Goal: Ask a question: Seek information or help from site administrators or community

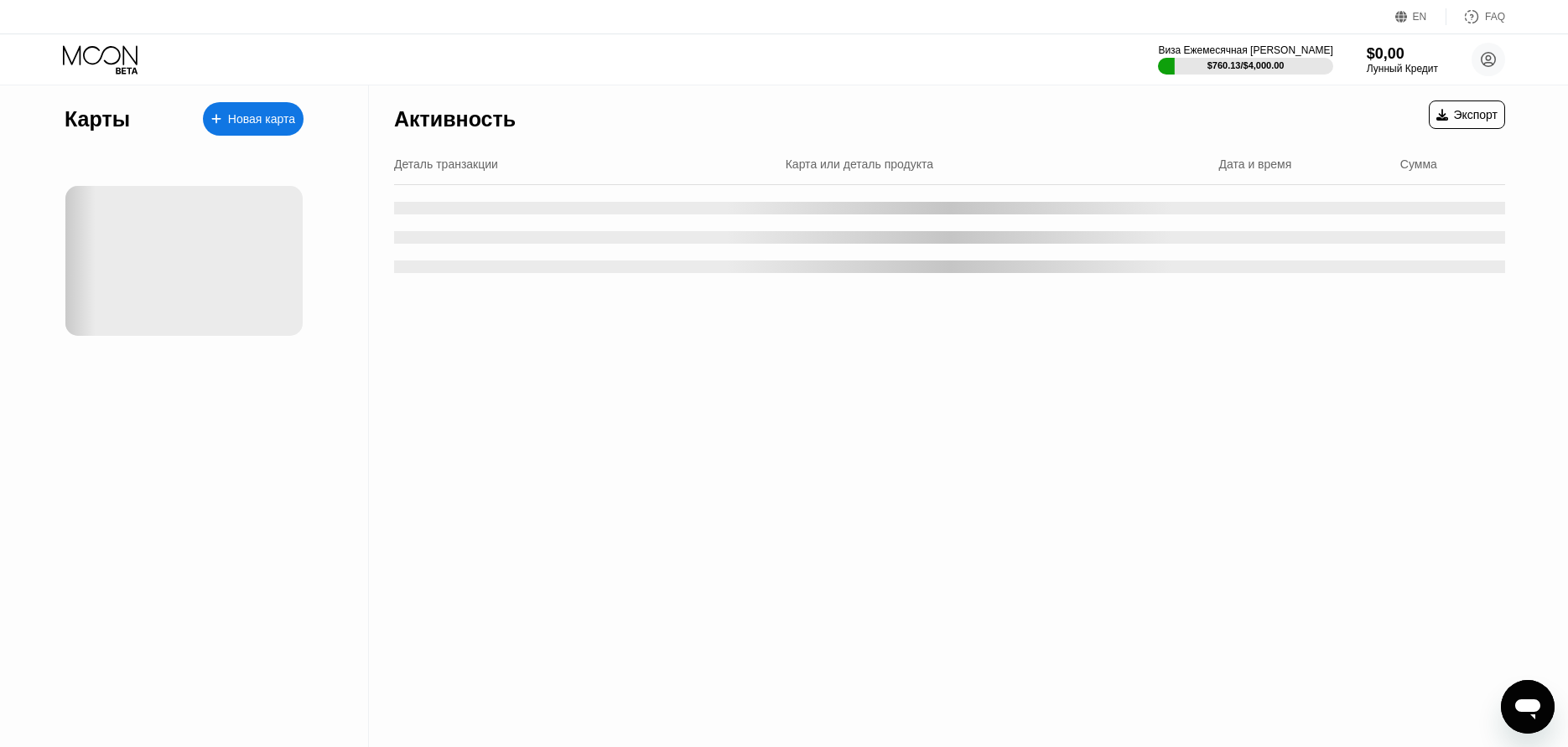
click at [610, 9] on div "EN Language Select an item Save FAQ" at bounding box center [784, 17] width 1568 height 34
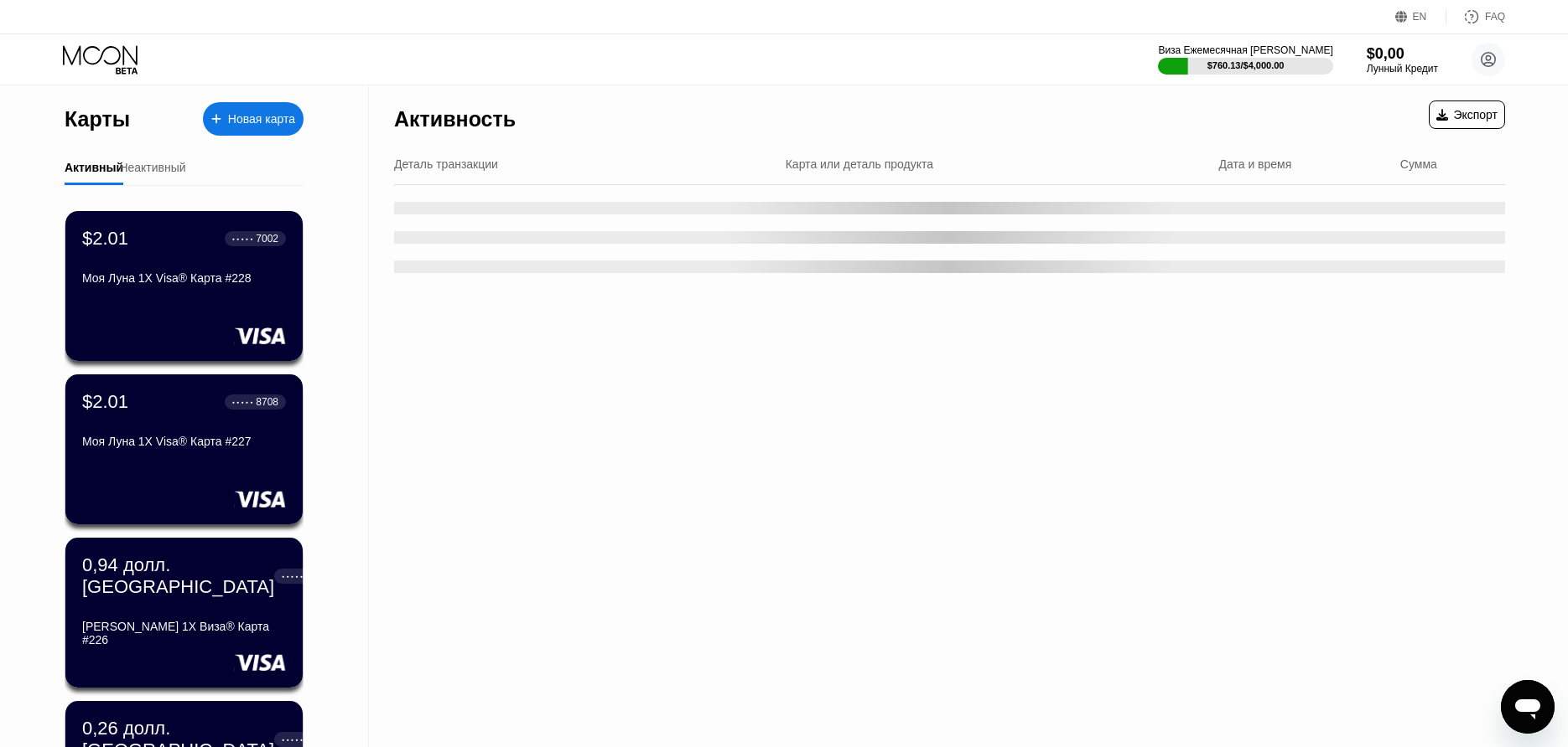
click at [1429, 60] on div "$0,00" at bounding box center [1402, 54] width 71 height 18
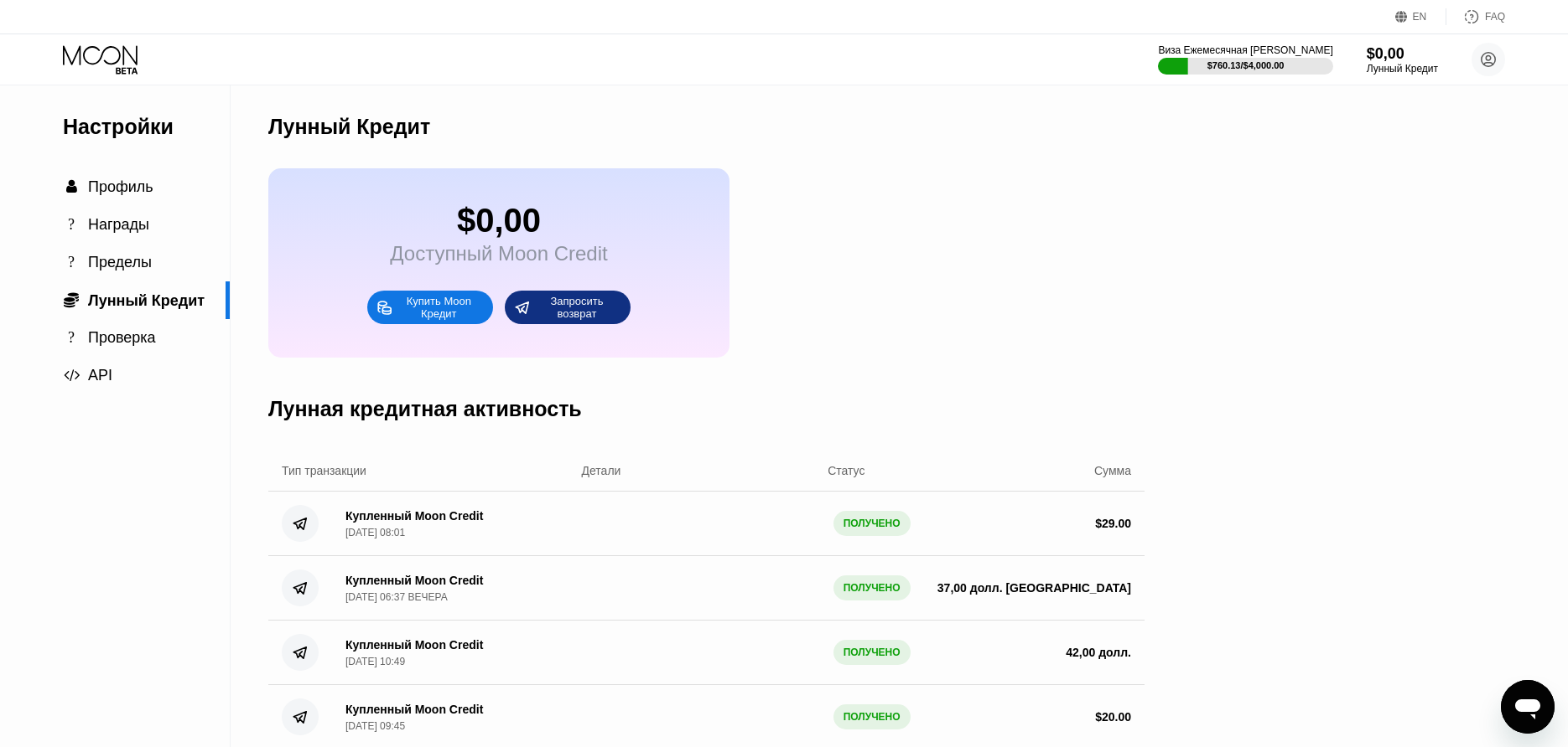
click at [1544, 691] on div "Открыть окно обмена сообщениями" at bounding box center [1527, 707] width 51 height 51
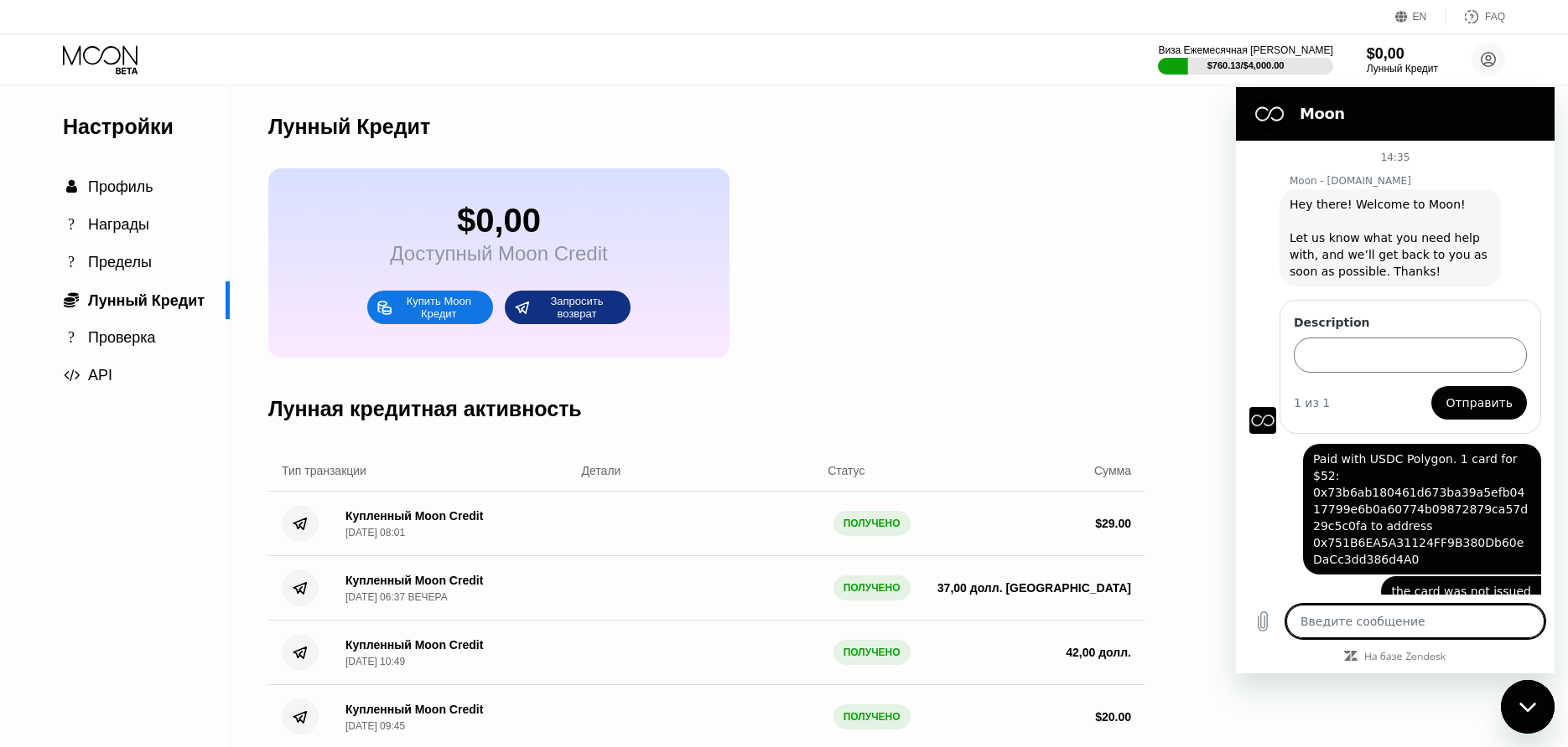
click at [1322, 331] on div "Description" at bounding box center [1410, 343] width 233 height 59
click at [1326, 328] on label "Description" at bounding box center [1410, 322] width 233 height 17
click at [1326, 337] on input "Description" at bounding box center [1410, 355] width 233 height 35
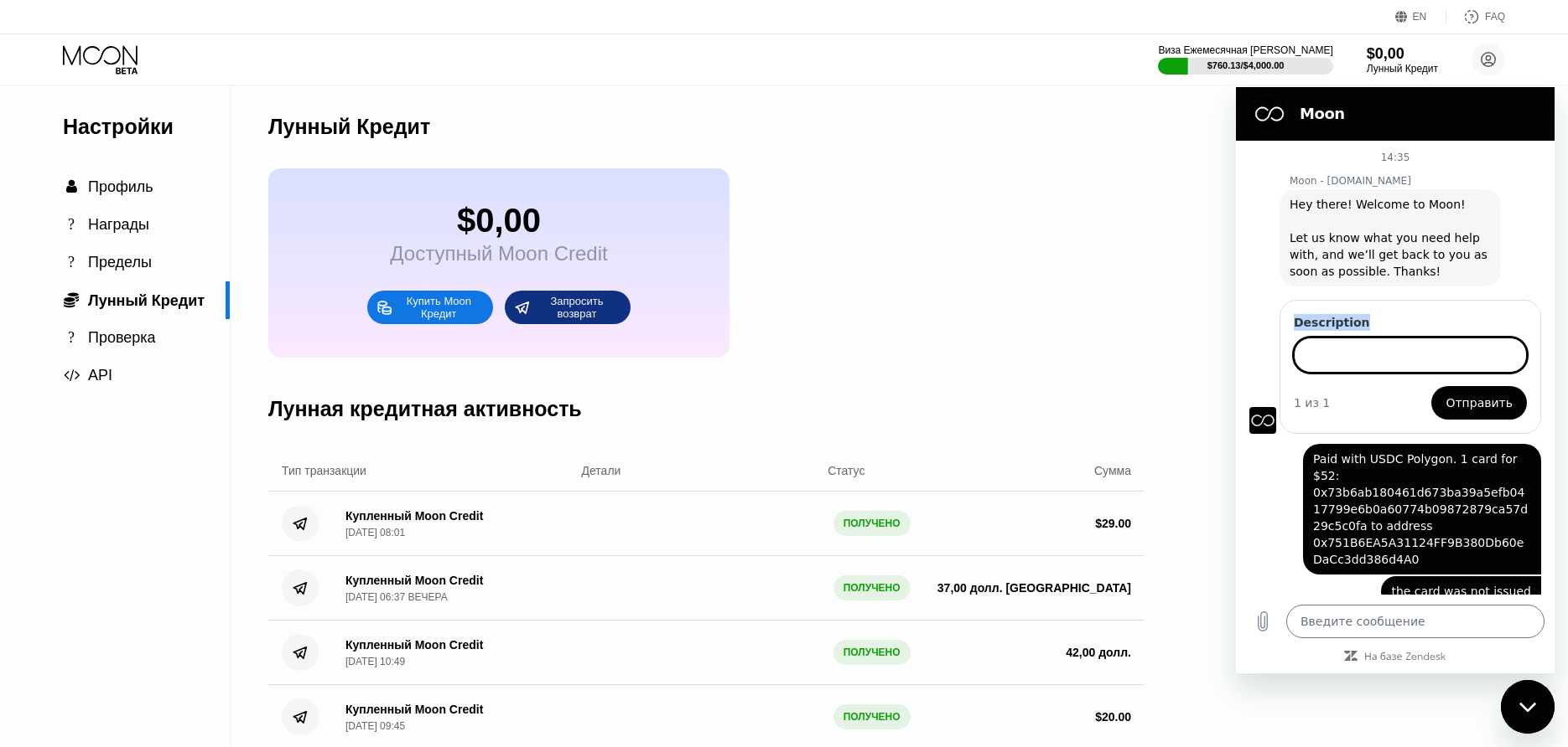
click at [1326, 328] on label "Description" at bounding box center [1410, 322] width 233 height 17
click at [1326, 337] on input "Description" at bounding box center [1410, 355] width 233 height 35
click at [1328, 323] on label "Description" at bounding box center [1410, 322] width 233 height 17
click at [1328, 337] on input "Description" at bounding box center [1410, 355] width 233 height 35
click at [1346, 326] on label "Description" at bounding box center [1410, 322] width 233 height 17
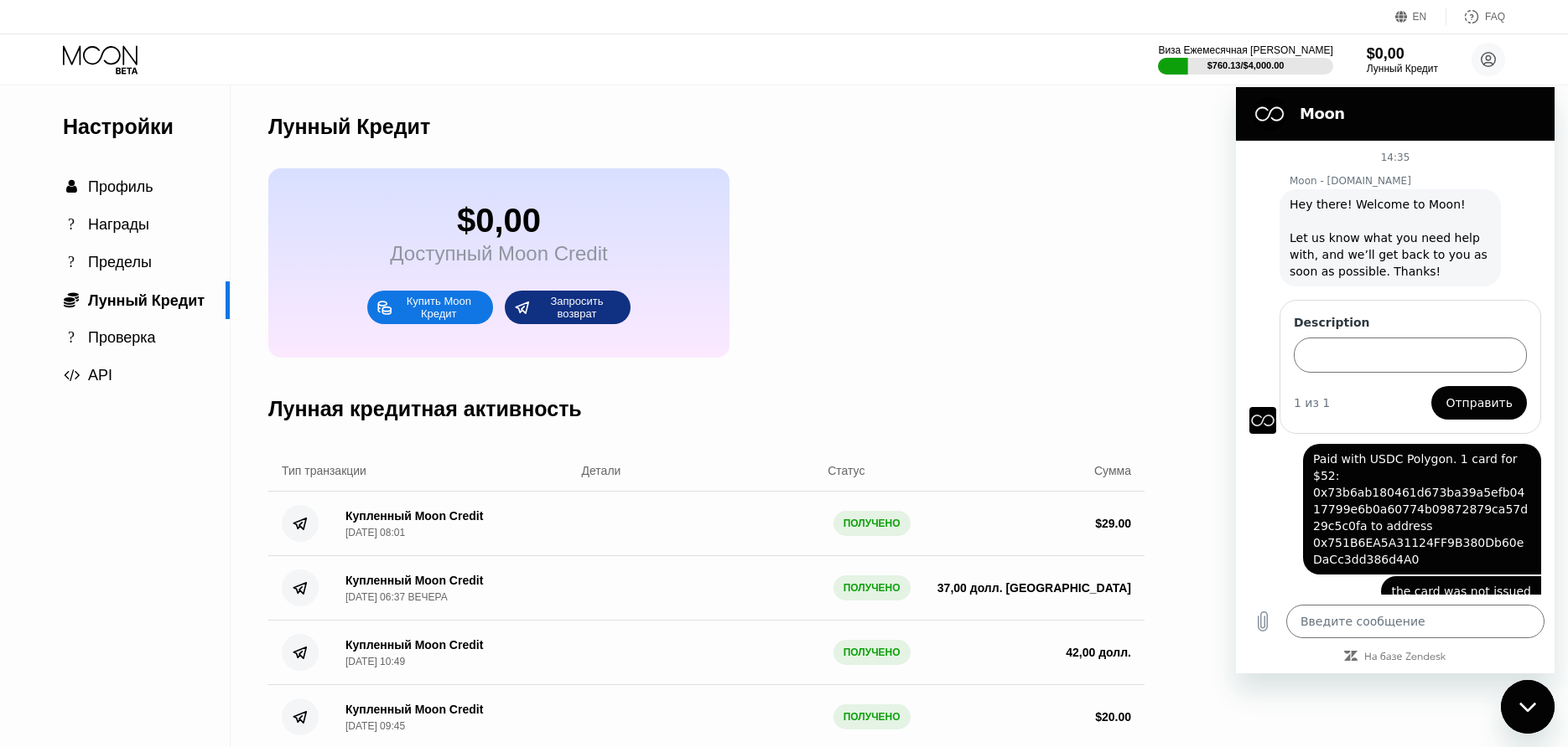
click at [1346, 337] on input "Description" at bounding box center [1410, 355] width 233 height 35
click at [1346, 326] on label "Description" at bounding box center [1410, 322] width 233 height 17
click at [1346, 337] on input "Description" at bounding box center [1410, 355] width 233 height 35
copy label "Description"
click at [1359, 374] on form "Description 1 из 1 Отправить" at bounding box center [1410, 366] width 233 height 106
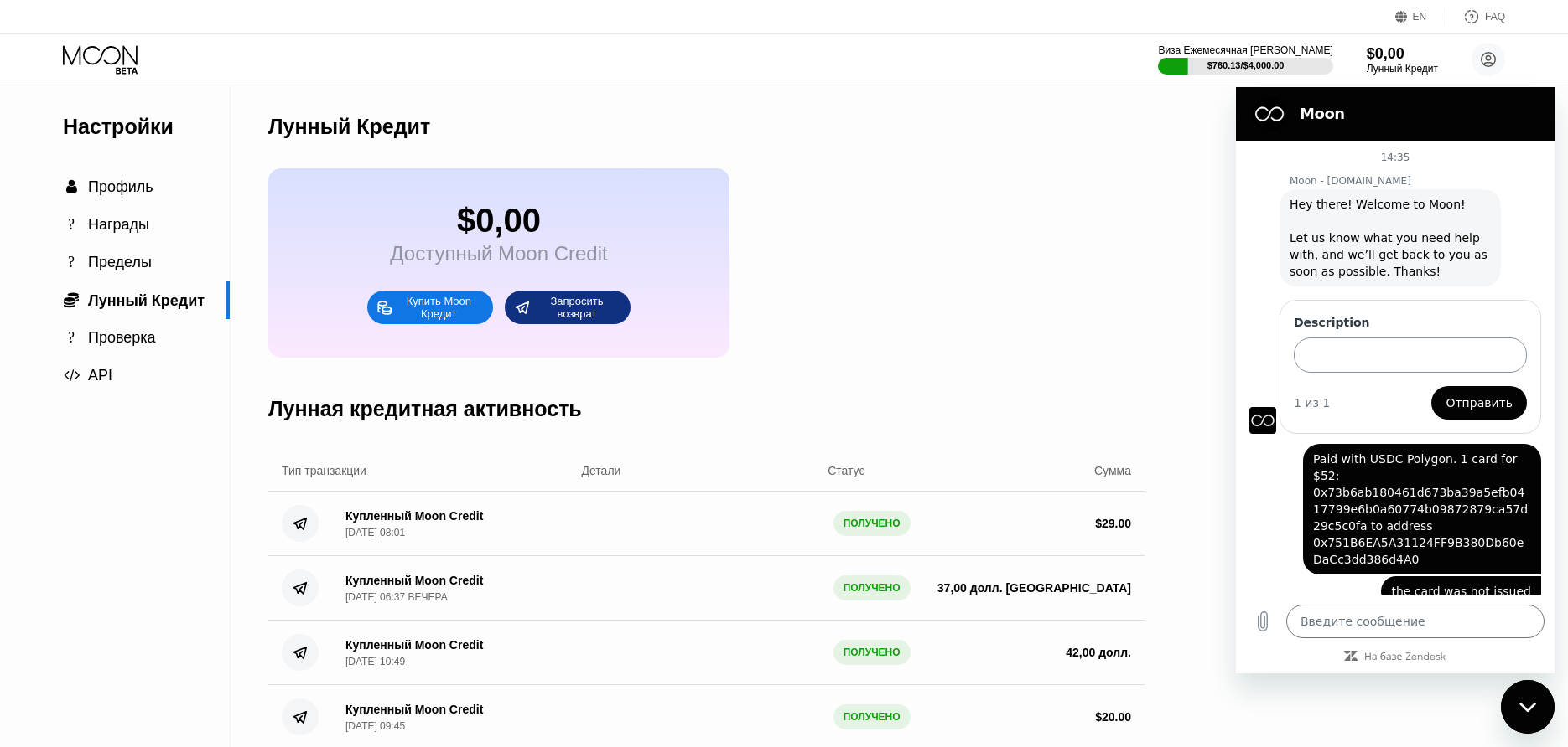
click at [1371, 355] on input "Description" at bounding box center [1410, 355] width 233 height 35
paste input "Cards not issued"
type input "Cards not issued"
click at [1448, 393] on button "Отправить" at bounding box center [1479, 402] width 96 height 33
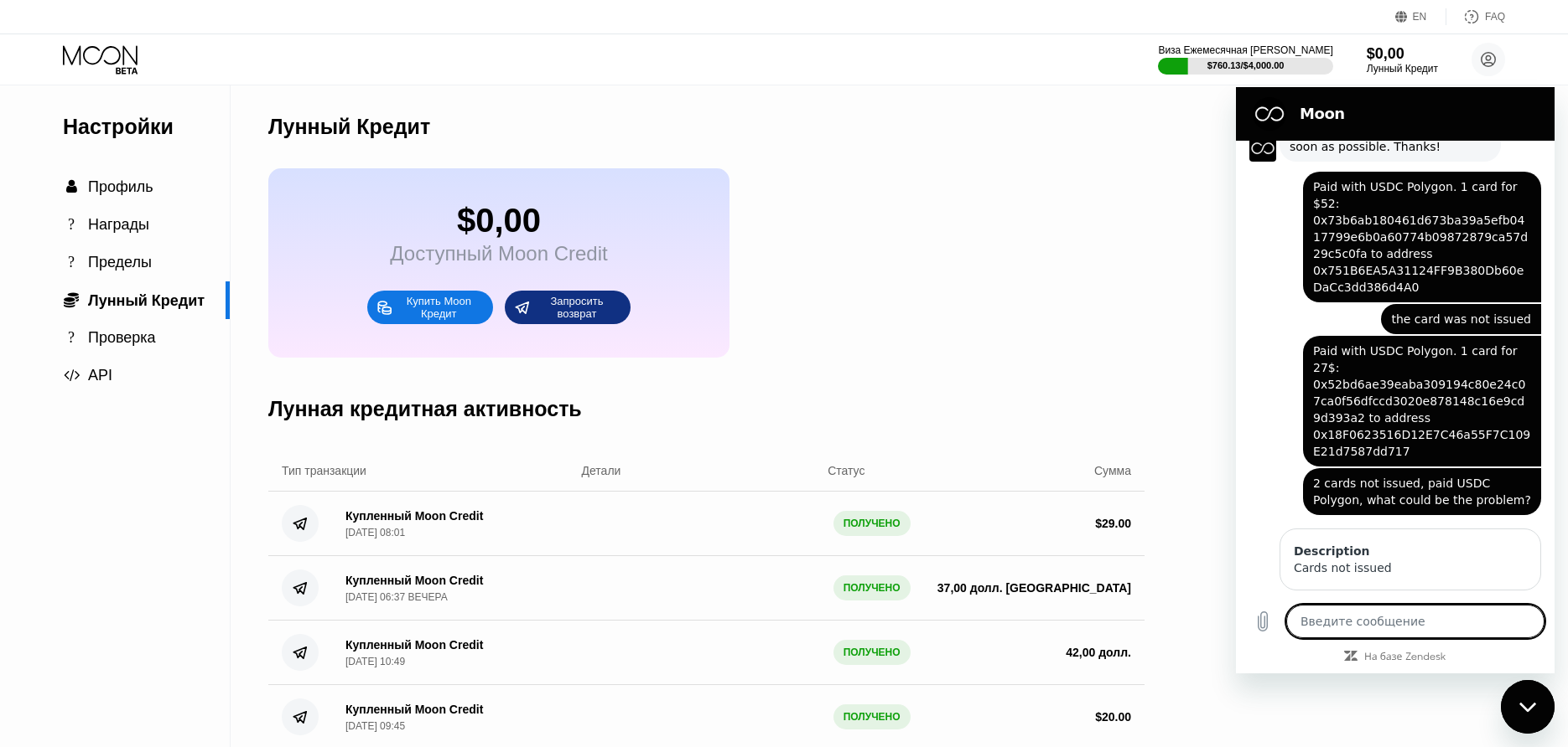
type textarea "x"
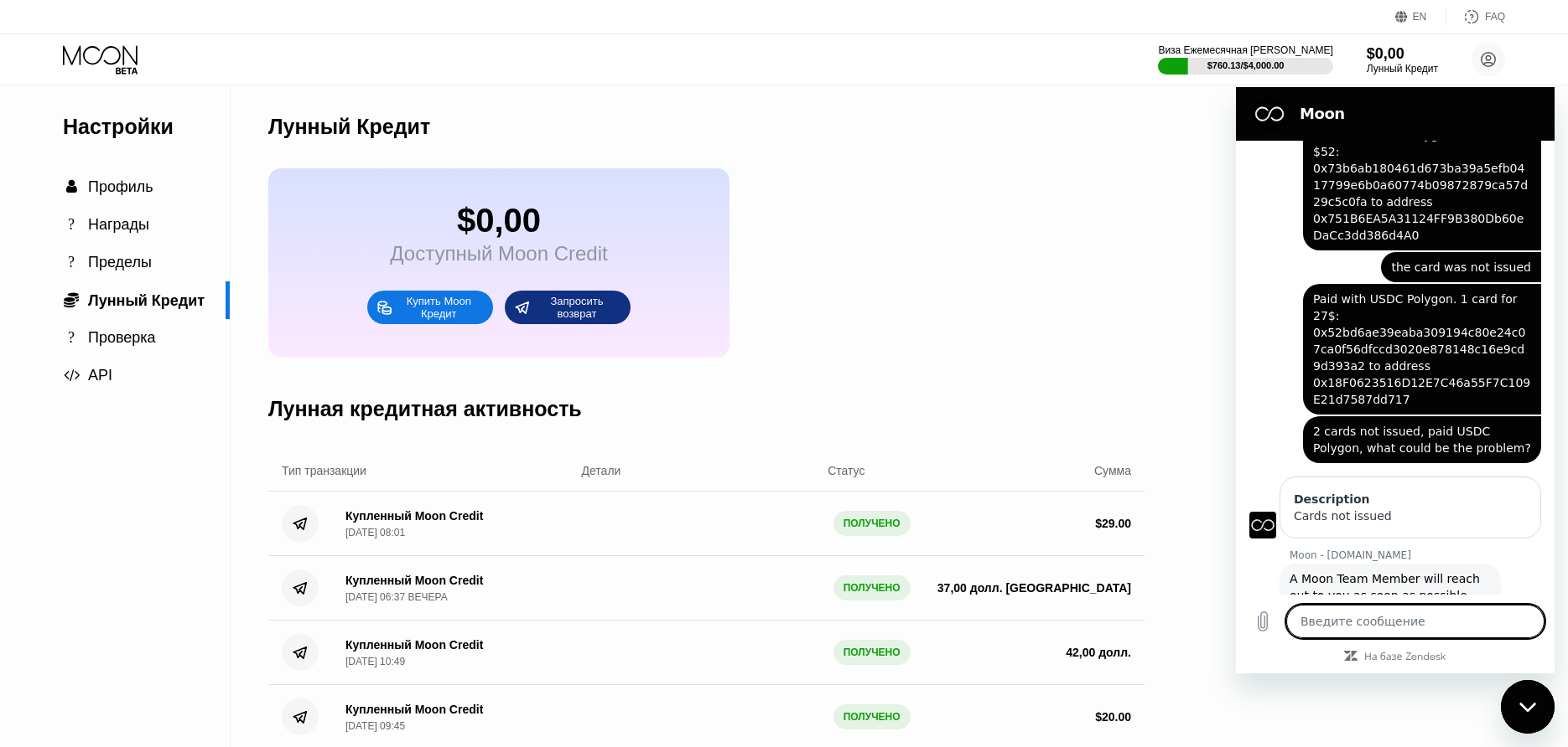
scroll to position [179, 0]
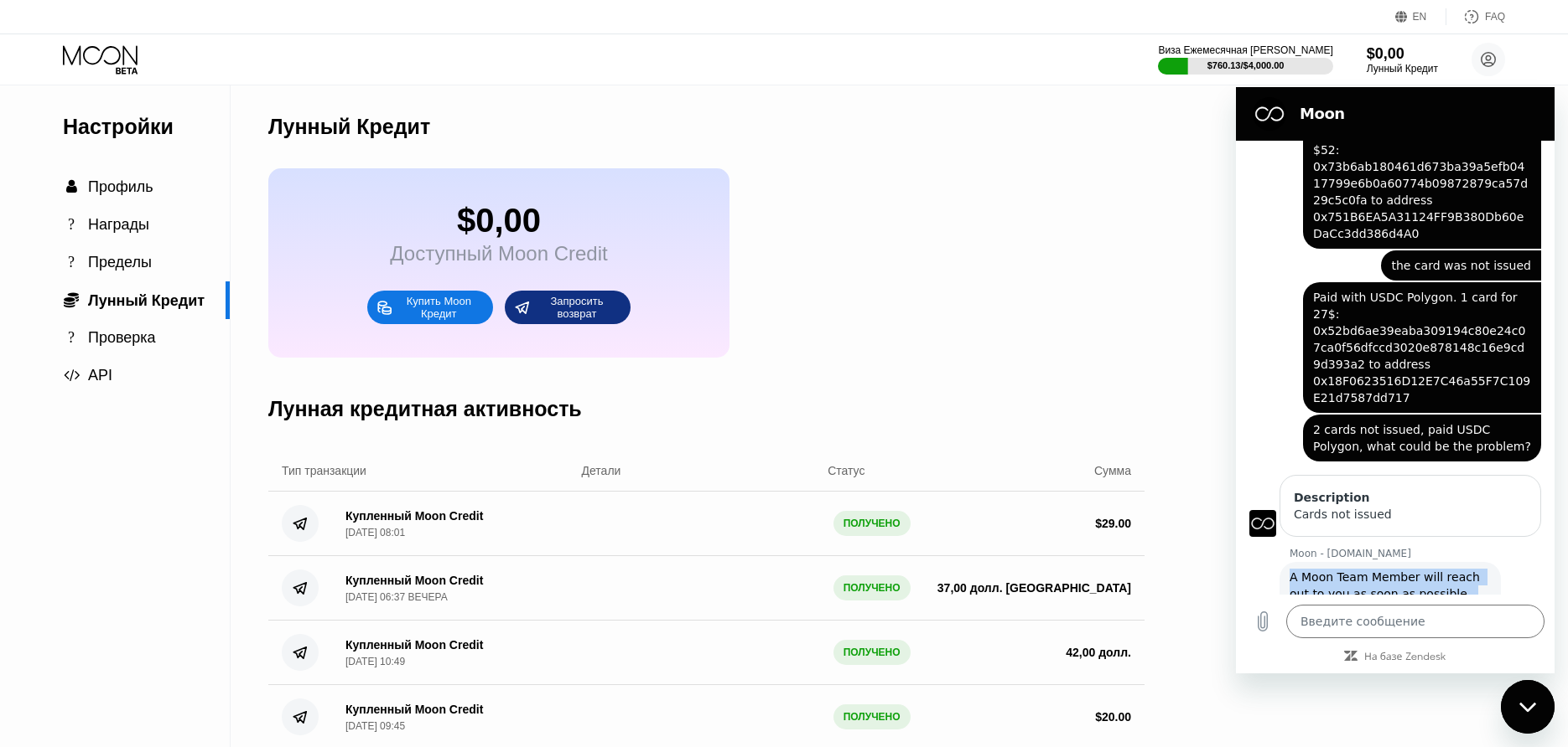
drag, startPoint x: 1289, startPoint y: 543, endPoint x: 1485, endPoint y: 565, distance: 197.2
click at [1485, 569] on span "A Moon Team Member will reach out to you as soon as possible. Thanks!" at bounding box center [1389, 595] width 201 height 51
copy span "A Moon Team Member will reach out to you as soon as possible. Thanks!"
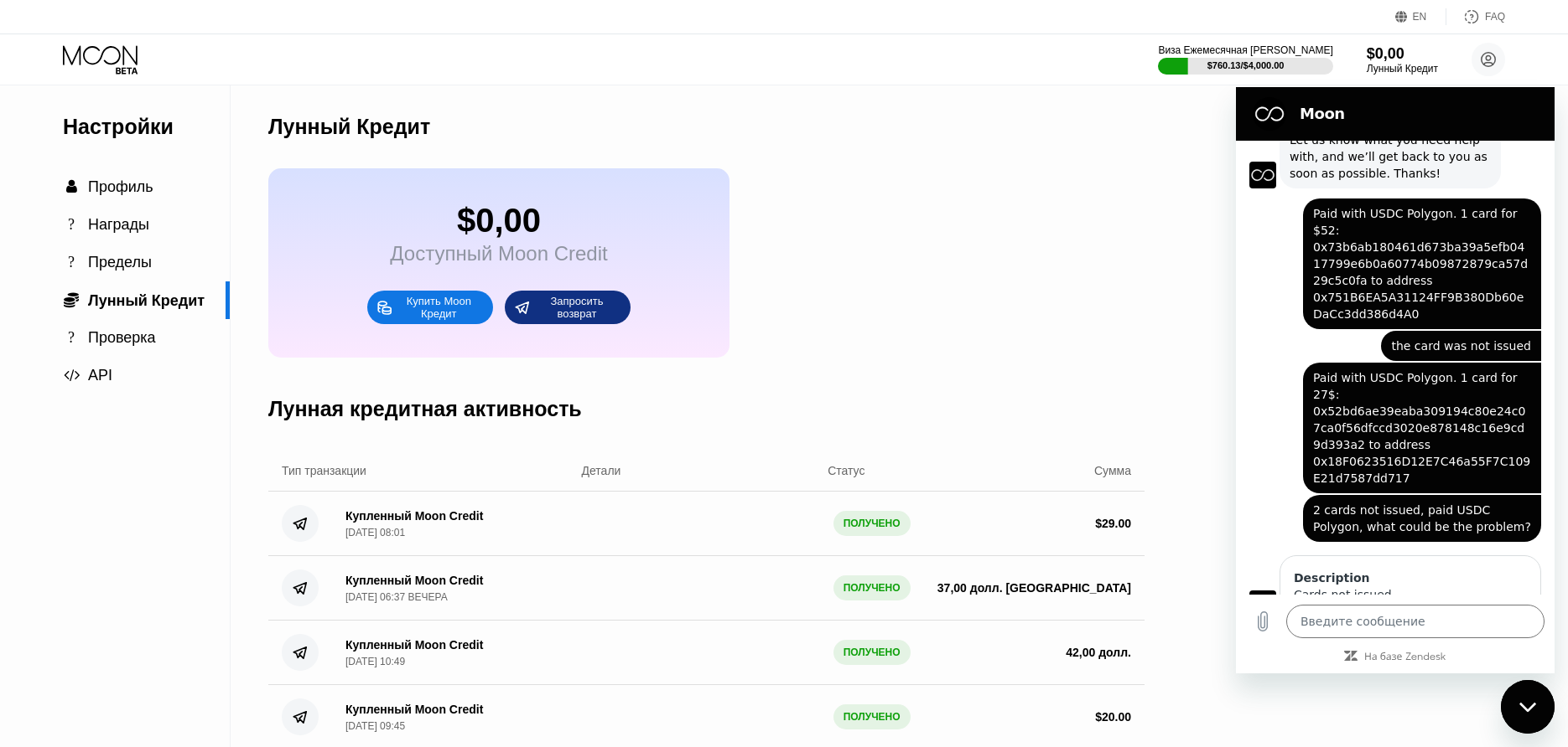
scroll to position [0, 0]
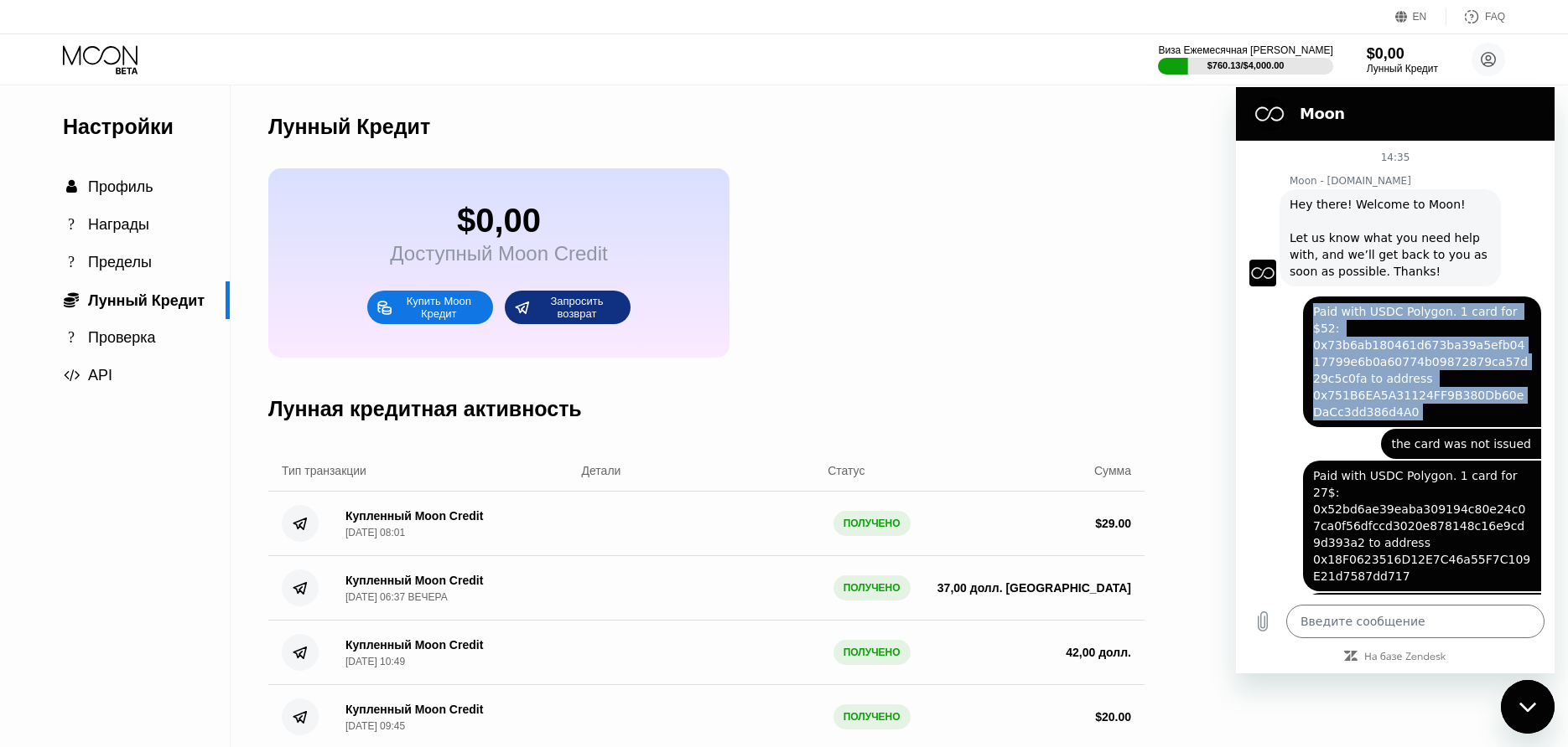
drag, startPoint x: 1315, startPoint y: 311, endPoint x: 1428, endPoint y: 406, distance: 147.6
click at [1428, 406] on div "haki vana говорит: Paid with USDC Polygon. 1 card for $52: 0x73b6ab180461d673ba…" at bounding box center [1422, 362] width 238 height 131
copy span "Paid with USDC Polygon. 1 card for $52: 0x73b6ab180461d673ba39a5efb0417799e6b0a…"
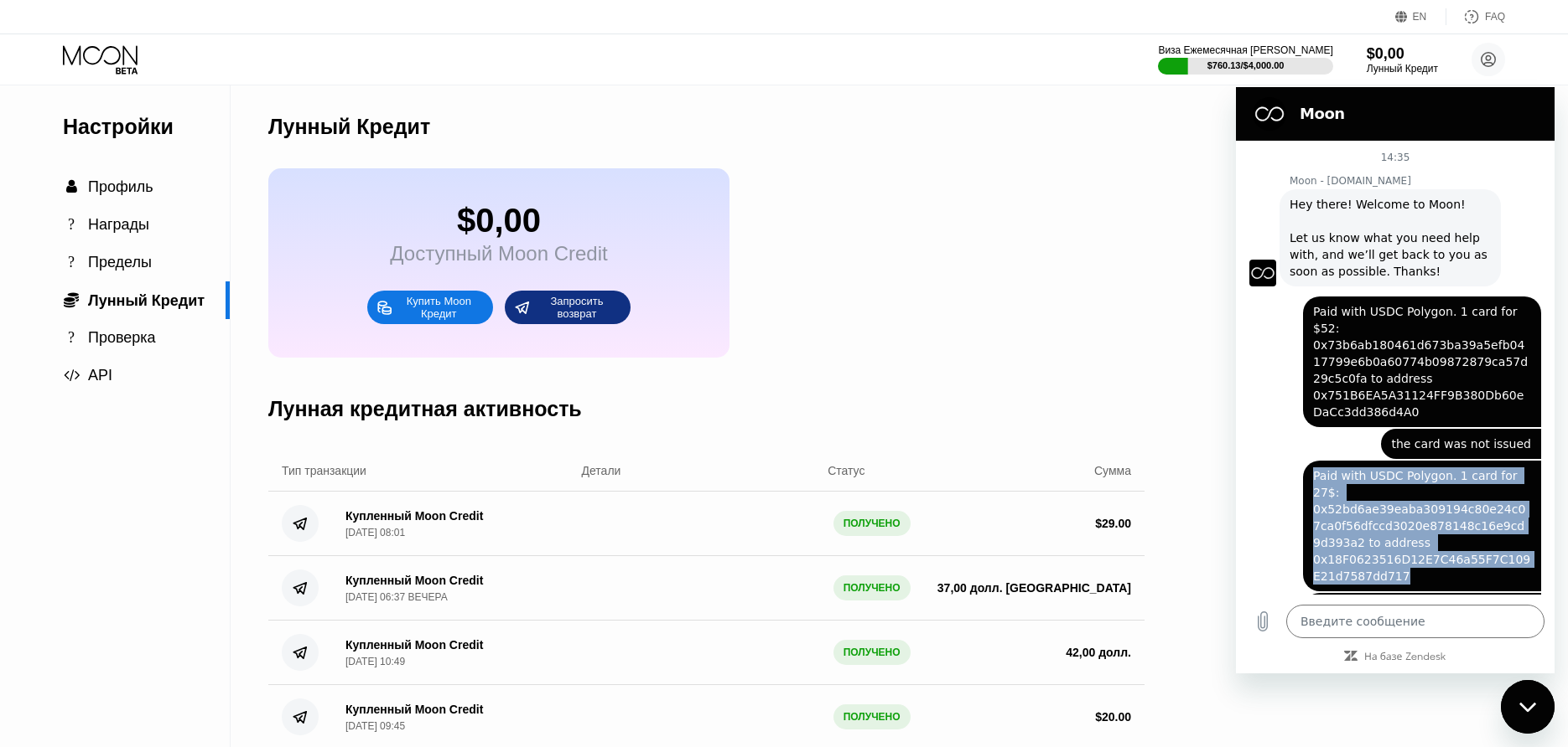
drag, startPoint x: 1317, startPoint y: 466, endPoint x: 1410, endPoint y: 538, distance: 117.6
click at [1410, 538] on div "haki vana говорит: Paid with USDC Polygon. 1 card for 27$: 0x52bd6ae39eaba30919…" at bounding box center [1422, 526] width 238 height 131
copy span "Paid with USDC Polygon. 1 card for 27$: 0x52bd6ae39eaba309194c80e24c07ca0f56dfc…"
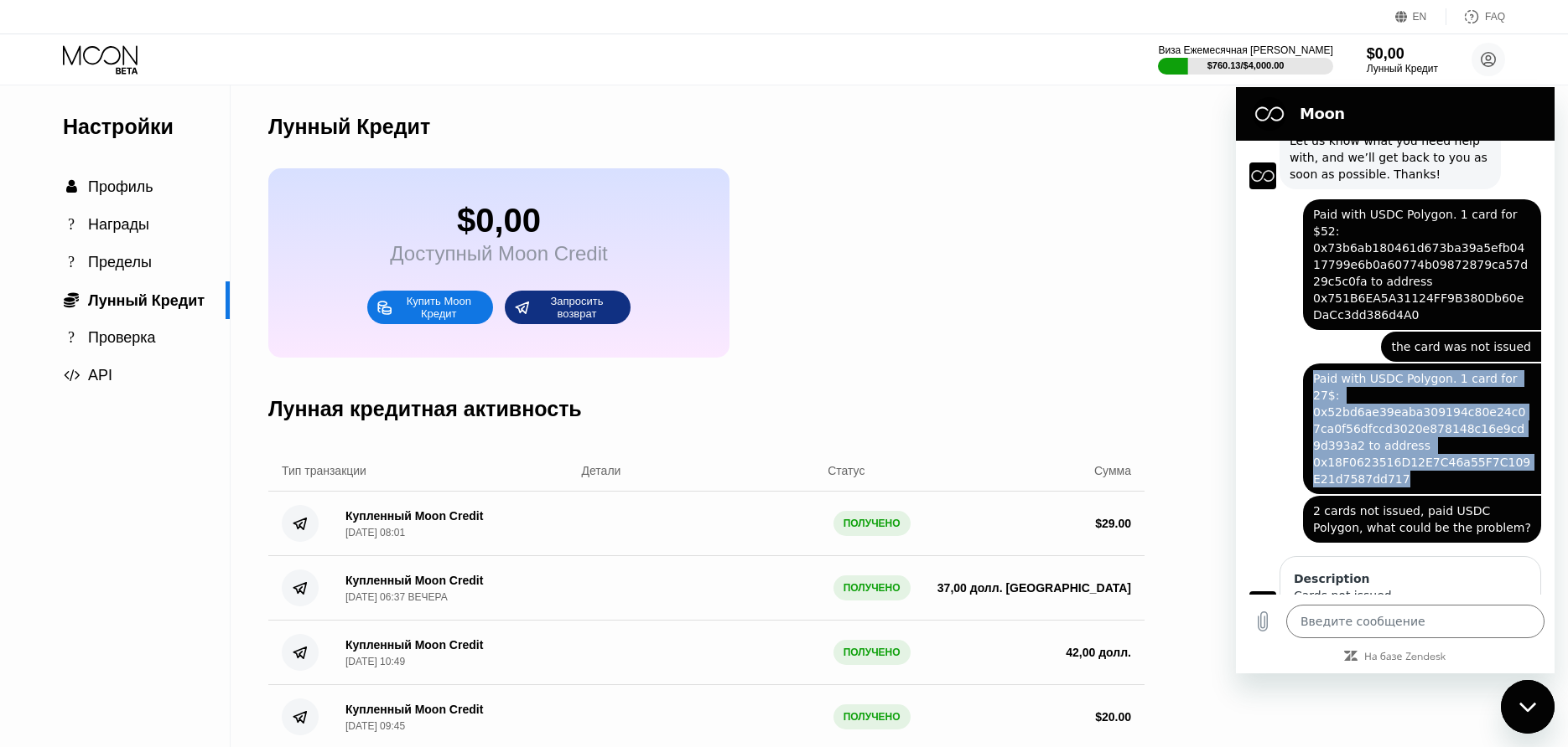
scroll to position [179, 0]
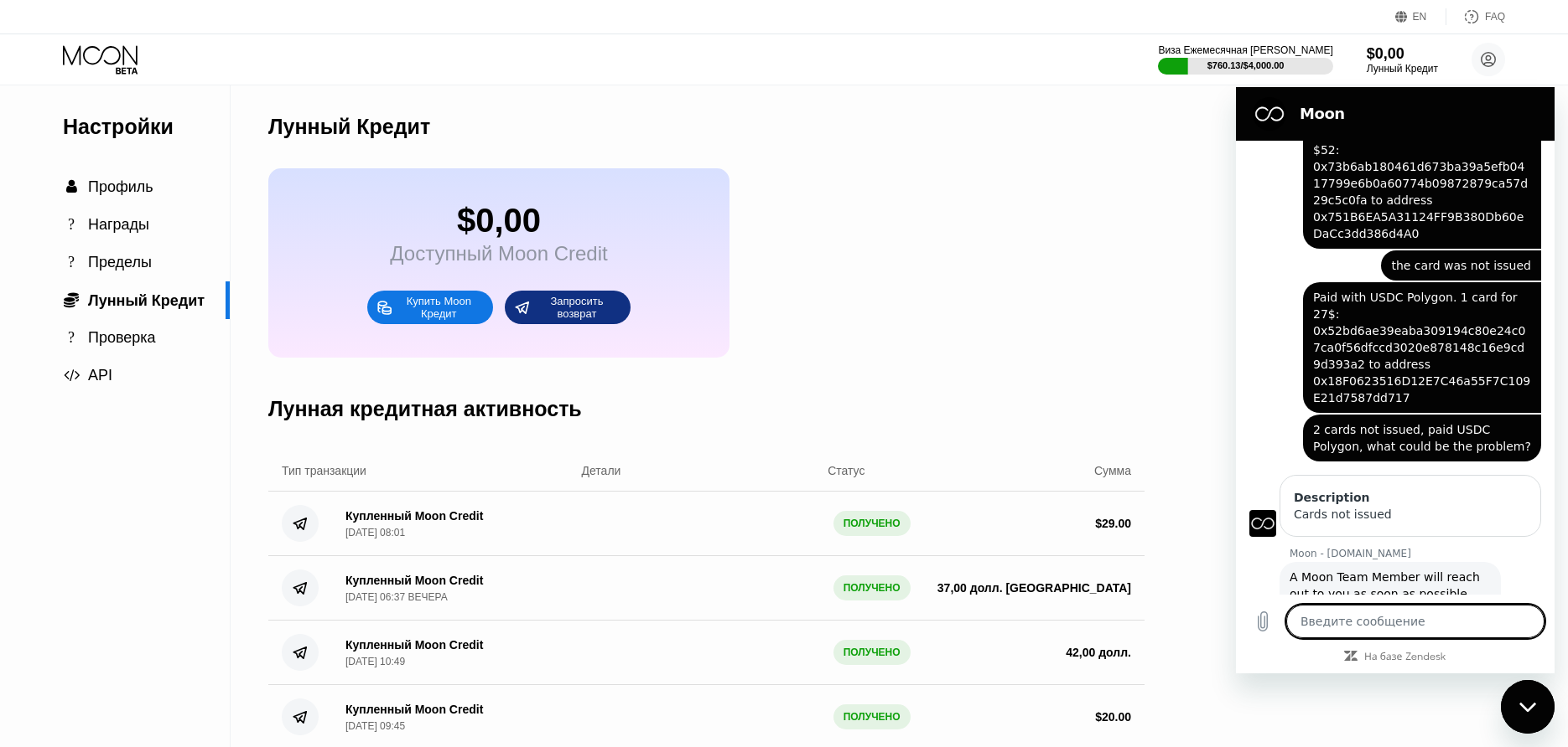
click at [1428, 623] on textarea at bounding box center [1415, 622] width 258 height 33
paste textarea "Paid via USDC Polygon. 1 card for 52 dollars: TXID: 0x73b6ab180461d673ba39a5efb…"
type textarea "Paid via USDC Polygon. 1 card for 52 dollars: TXID: 0x73b6ab180461d673ba39a5efb…"
type textarea "x"
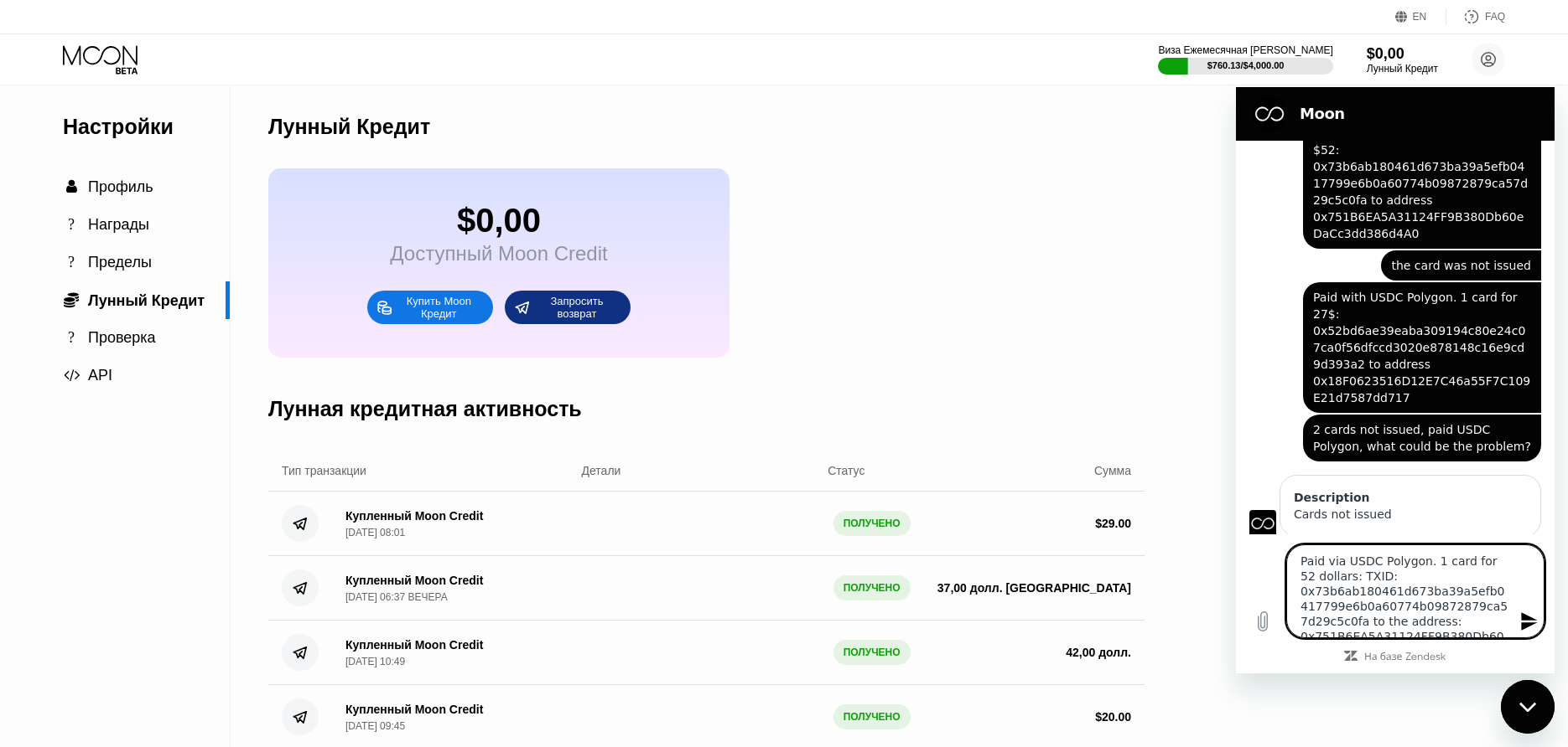
scroll to position [172, 0]
type textarea "Paid via USDC Polygon. 1 card for 52 dollars: TXID: 0x73b6ab180461d673ba39a5efb…"
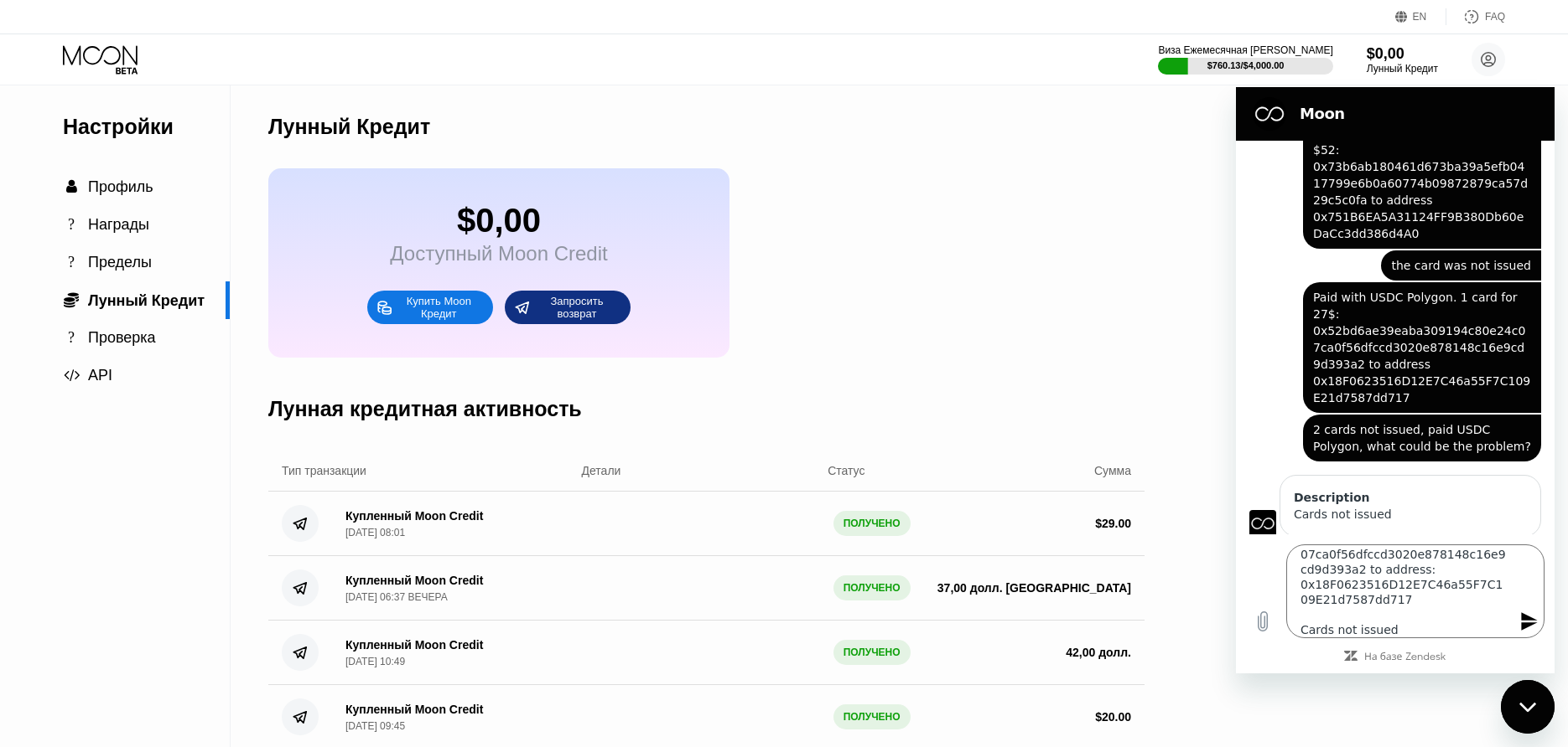
click at [1523, 619] on icon "Отправить сообщение" at bounding box center [1529, 622] width 16 height 18
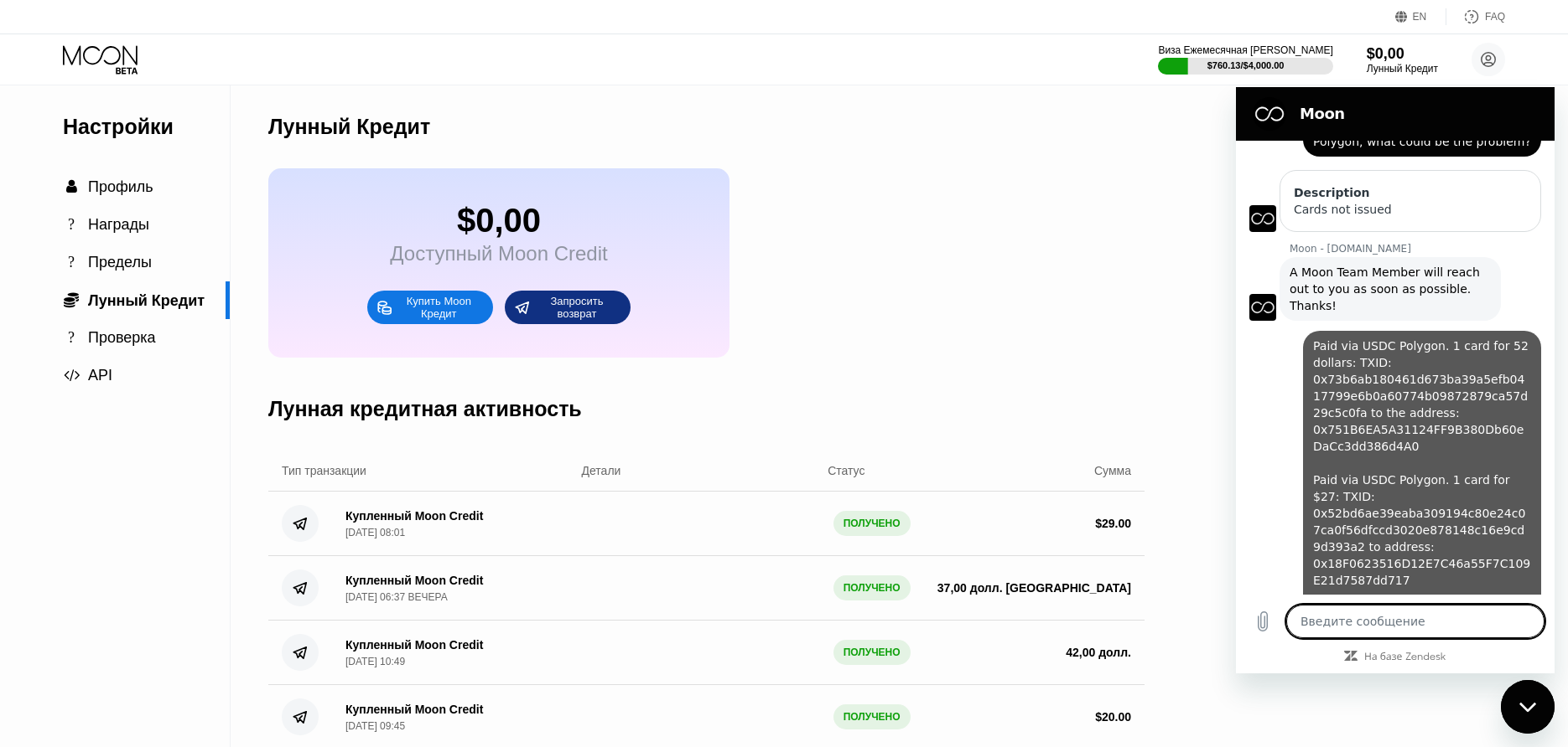
type textarea "x"
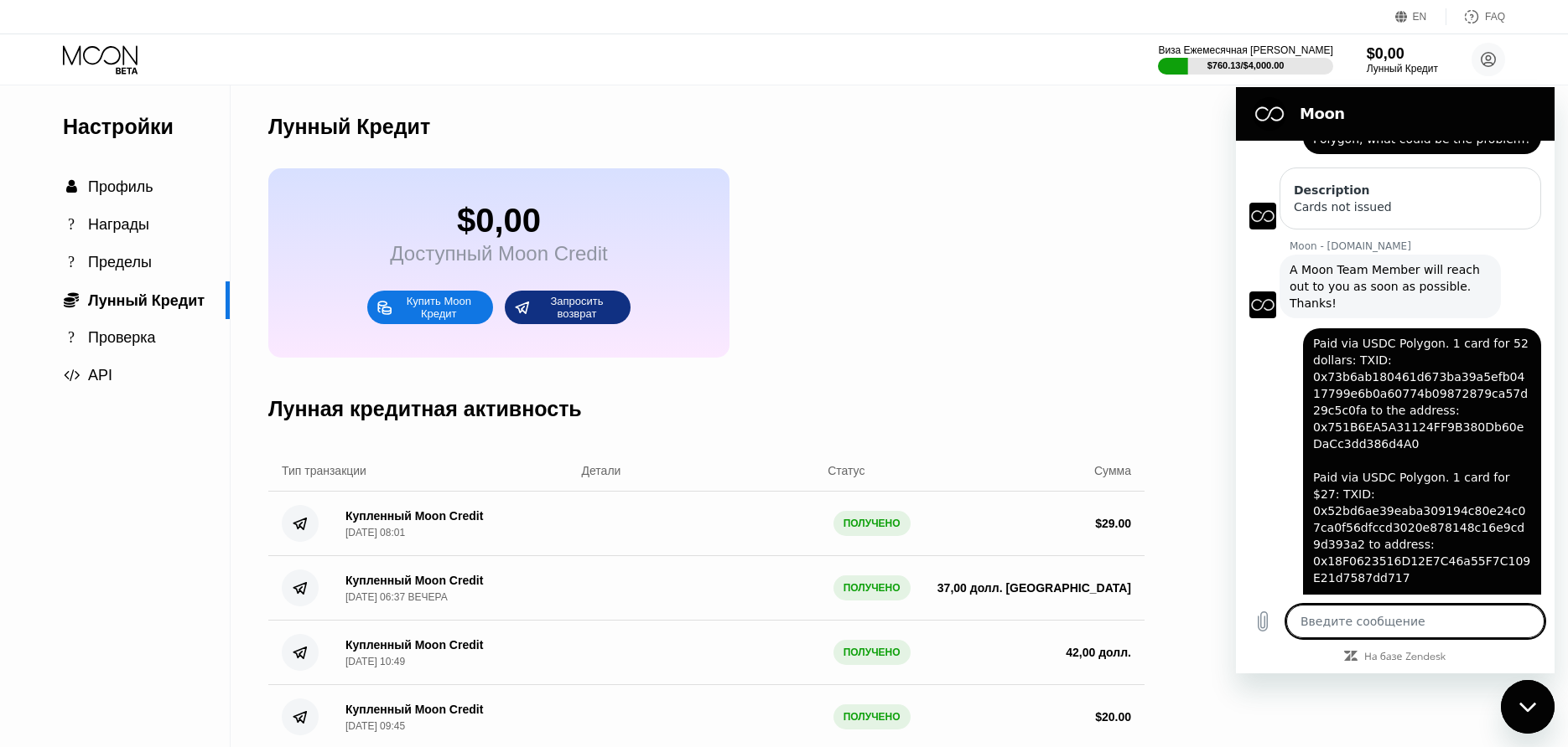
scroll to position [487, 0]
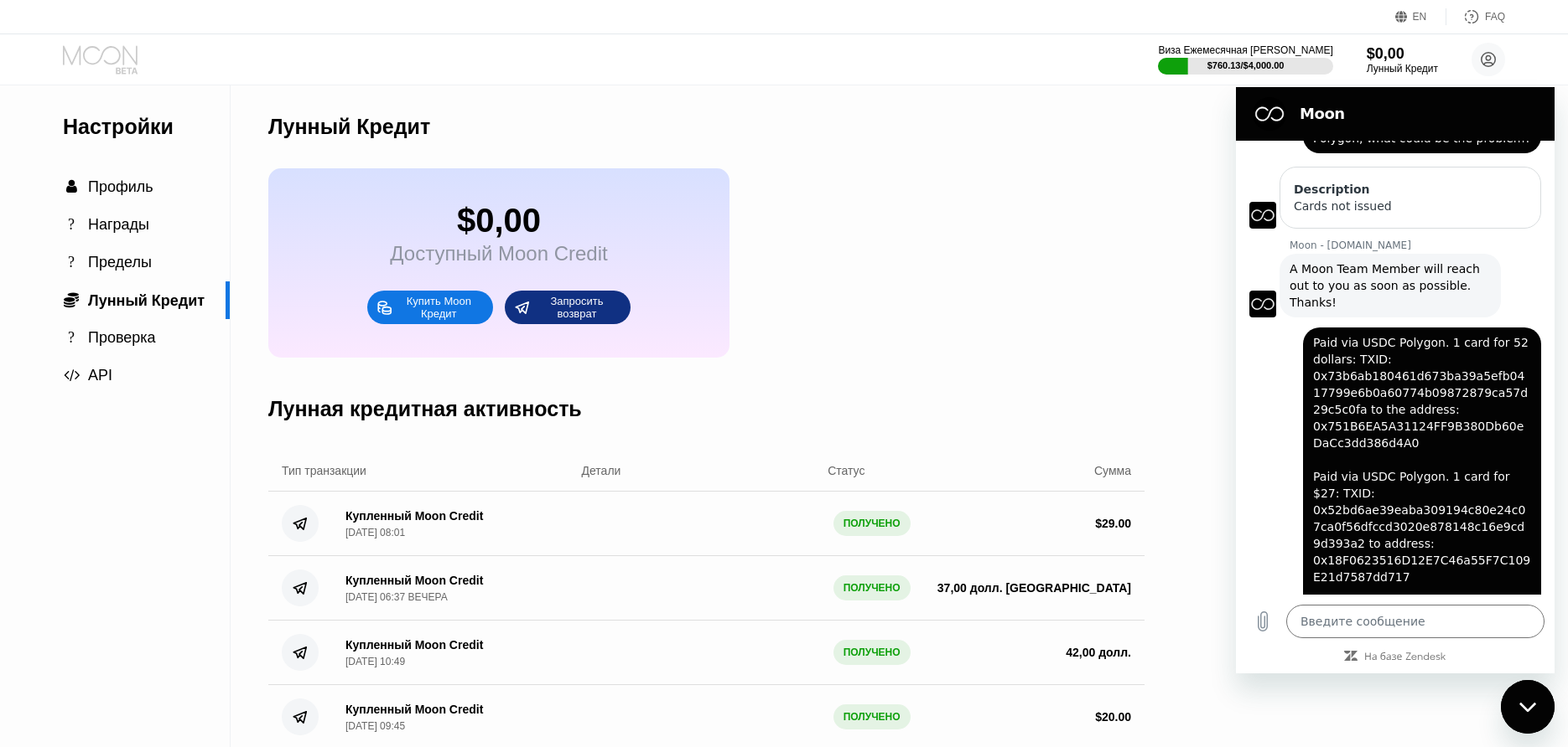
click at [99, 46] on icon at bounding box center [102, 60] width 78 height 30
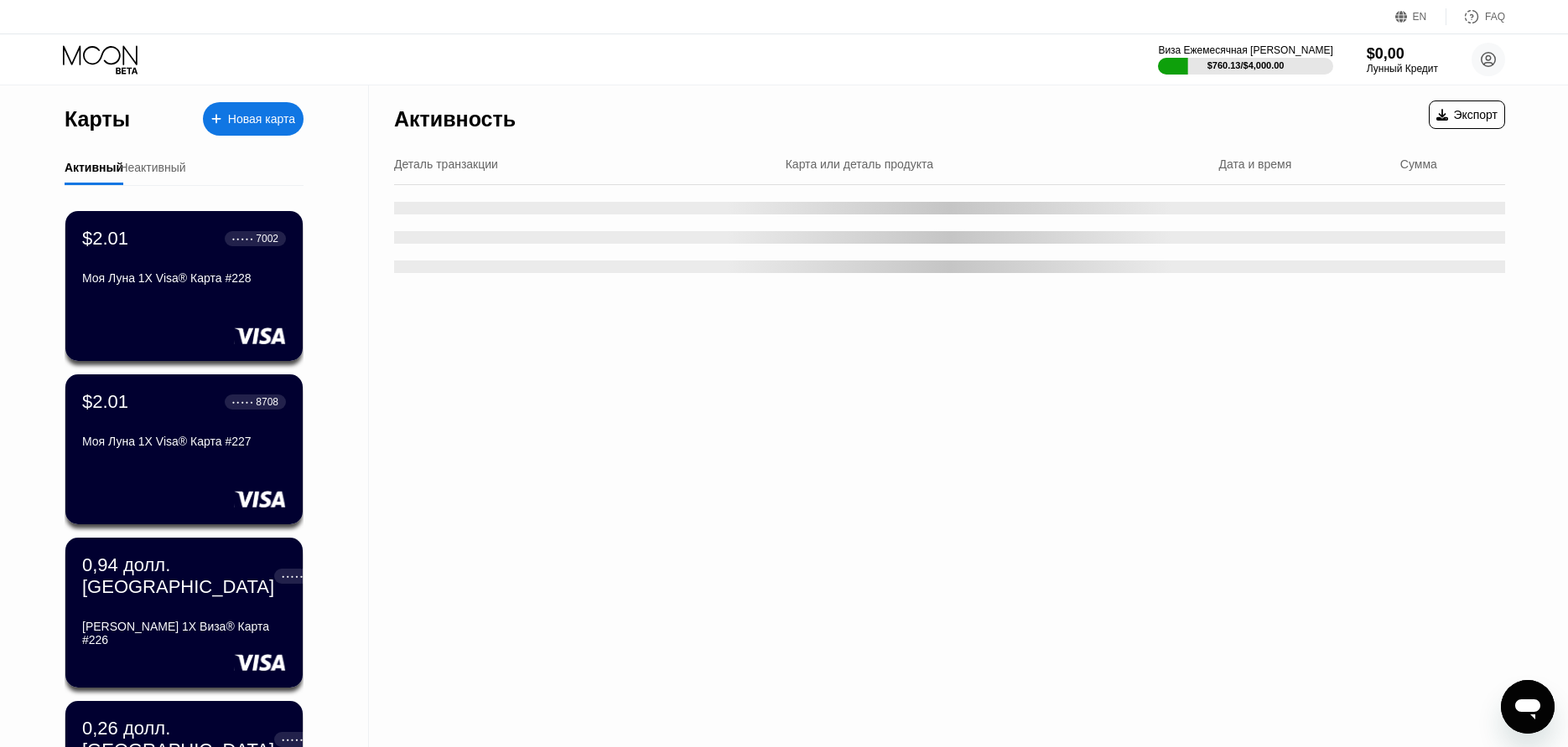
click at [171, 166] on div "Неактивный" at bounding box center [152, 167] width 66 height 14
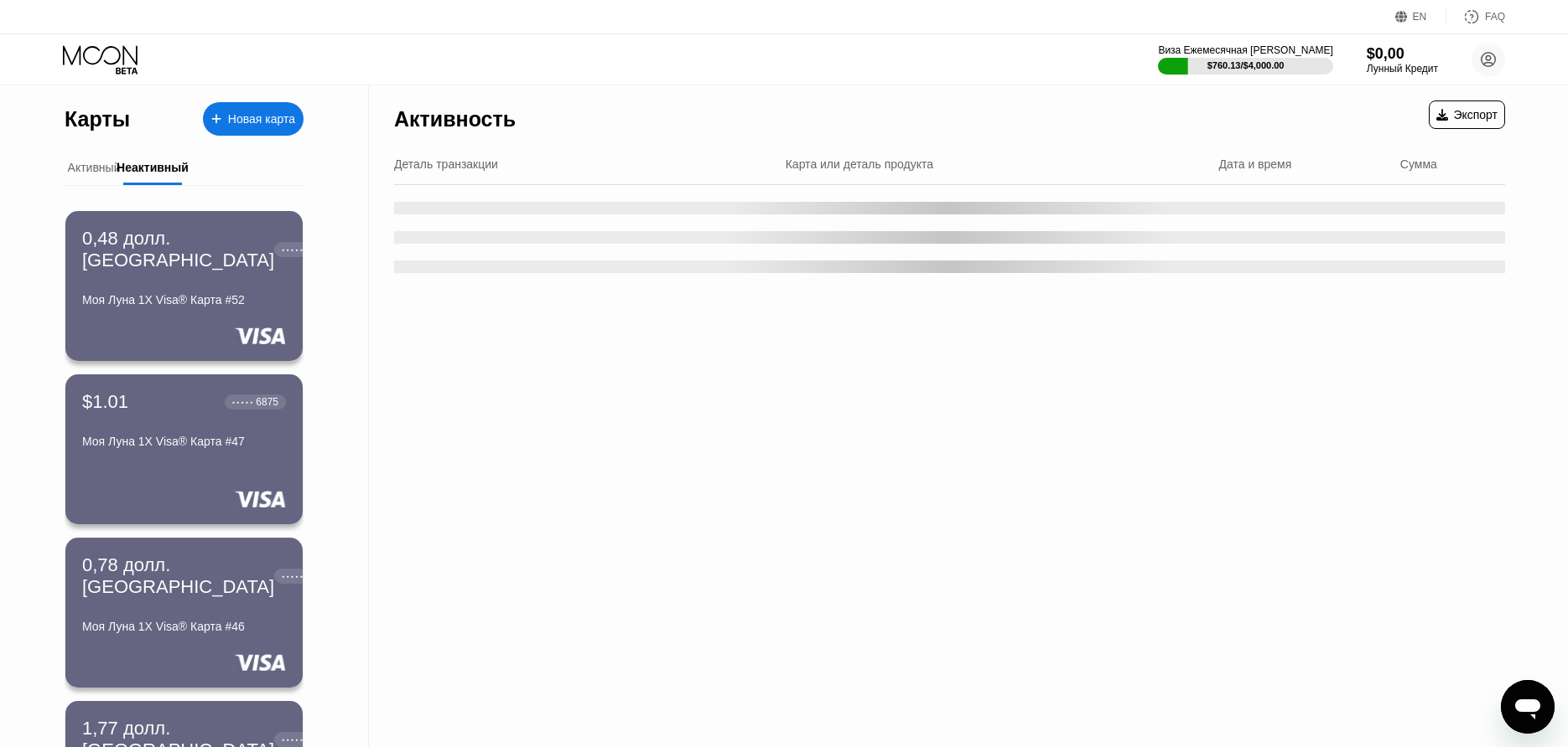
click at [1513, 682] on div "Активность Экспорт Деталь транзакции Карта или деталь продукта Дата и время Сум…" at bounding box center [950, 595] width 1161 height 1019
click at [1494, 689] on div "Активность Экспорт Деталь транзакции Карта или деталь продукта Дата и время Сум…" at bounding box center [950, 595] width 1161 height 1019
click at [1511, 693] on div "Открыть окно обмена сообщениями" at bounding box center [1527, 707] width 51 height 51
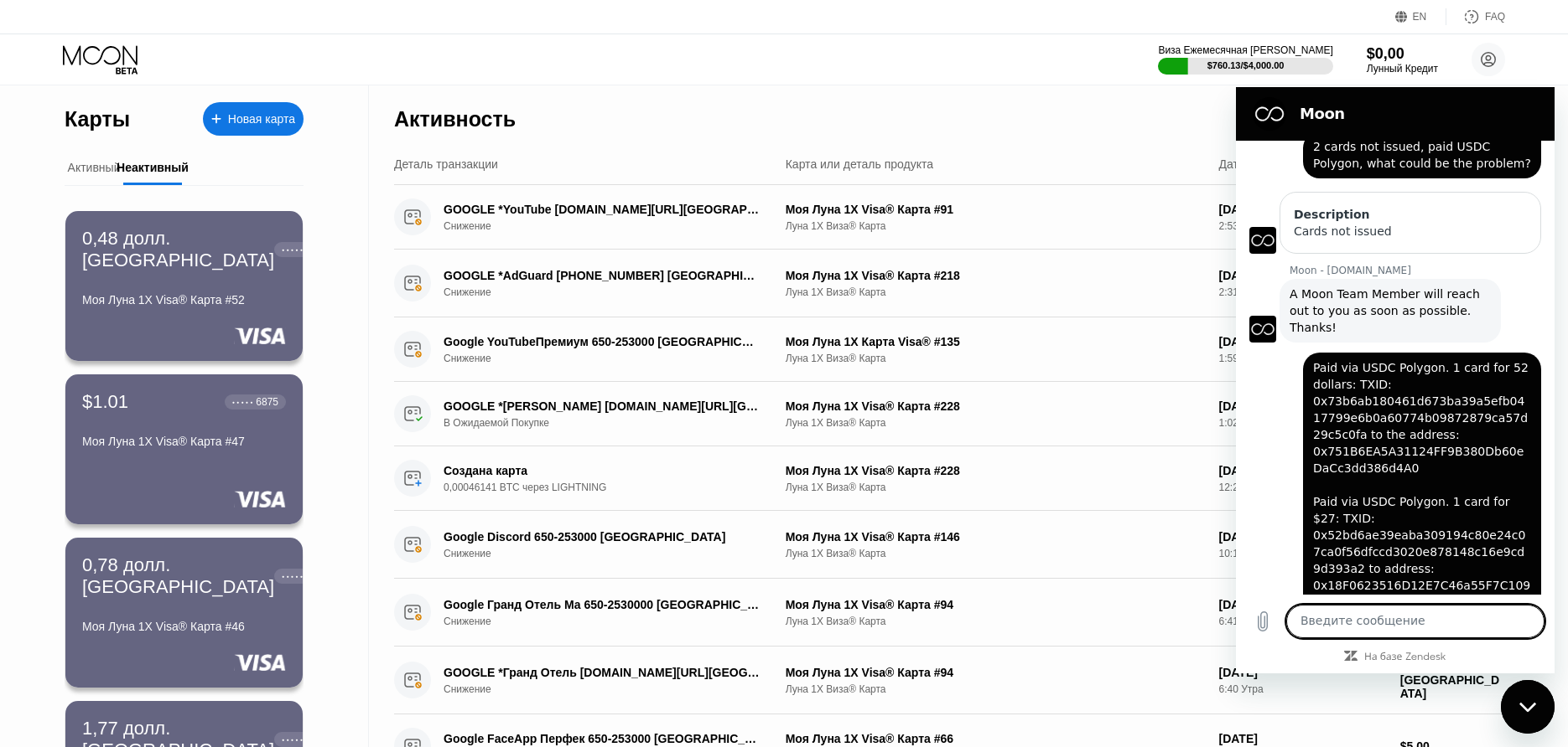
scroll to position [487, 0]
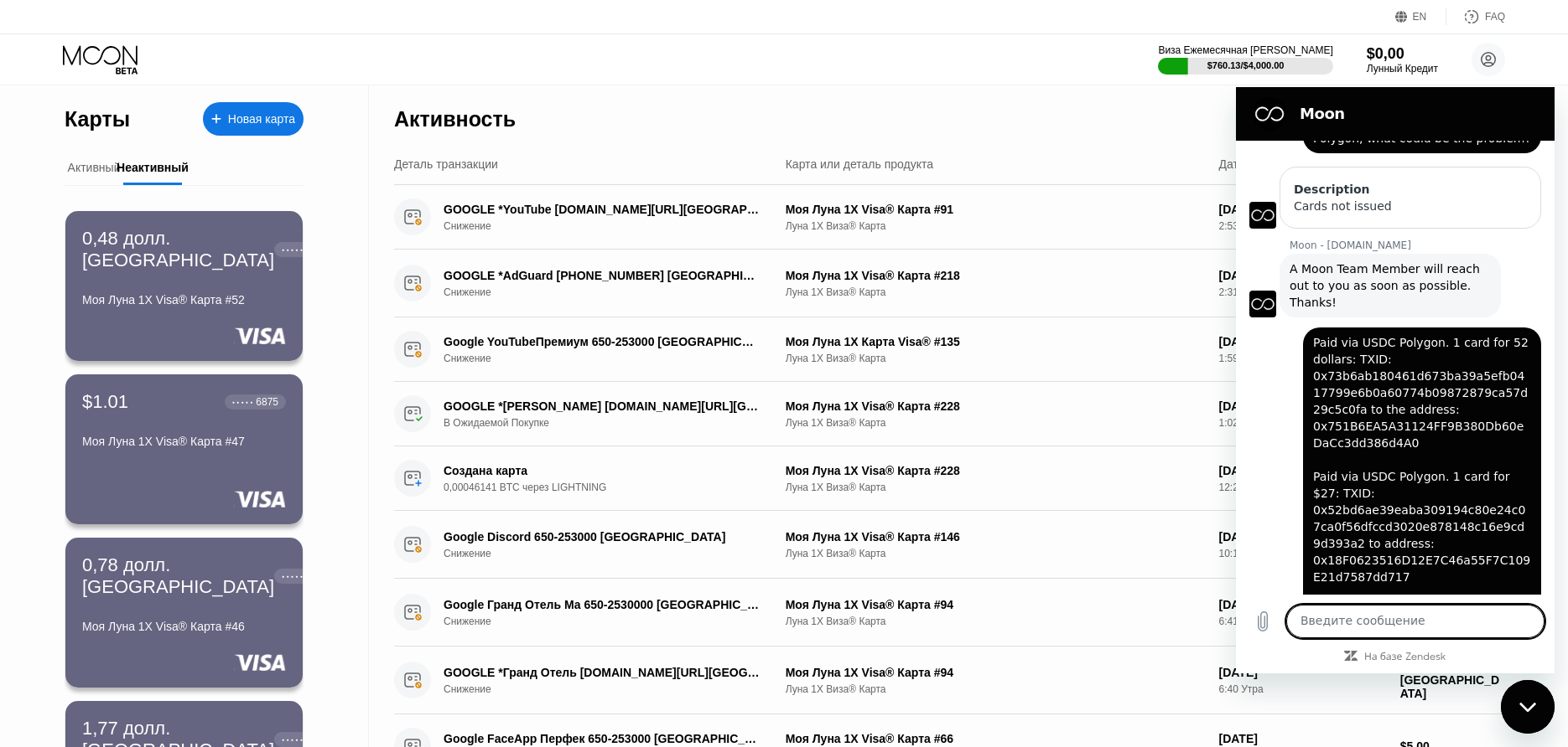
drag, startPoint x: 83, startPoint y: 30, endPoint x: 86, endPoint y: 45, distance: 15.3
click at [86, 45] on div "EN Language Select an item Save FAQ Виза Ежемесячная Предел Расходов $760.13/$4…" at bounding box center [784, 42] width 1568 height 86
click at [87, 48] on icon at bounding box center [102, 60] width 78 height 30
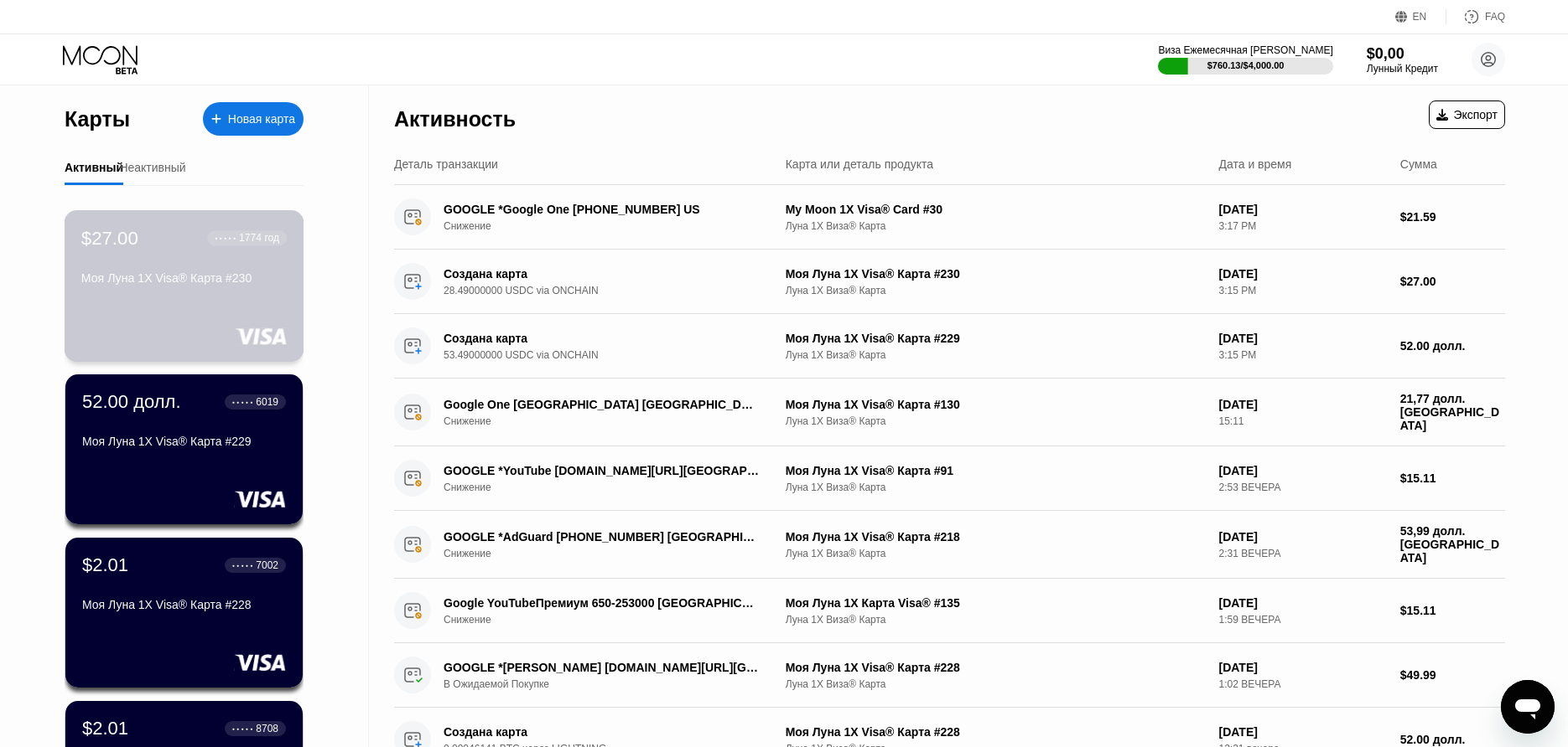
click at [175, 252] on div "$27.00 ● ● ● ● ● 1774 год Моя Луна 1X Visa® Карта #230" at bounding box center [184, 260] width 206 height 65
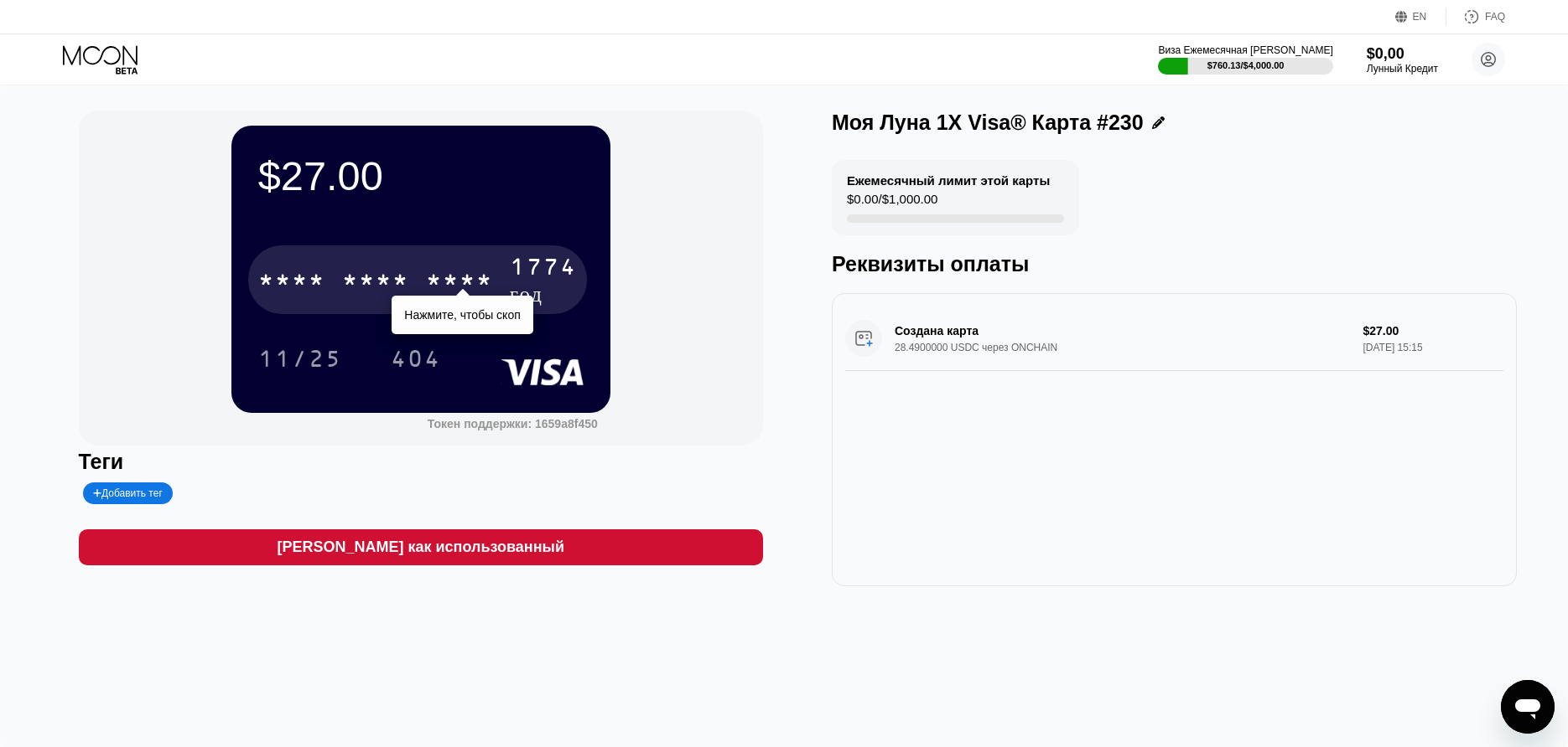
click at [492, 271] on div "* * * *" at bounding box center [459, 282] width 67 height 27
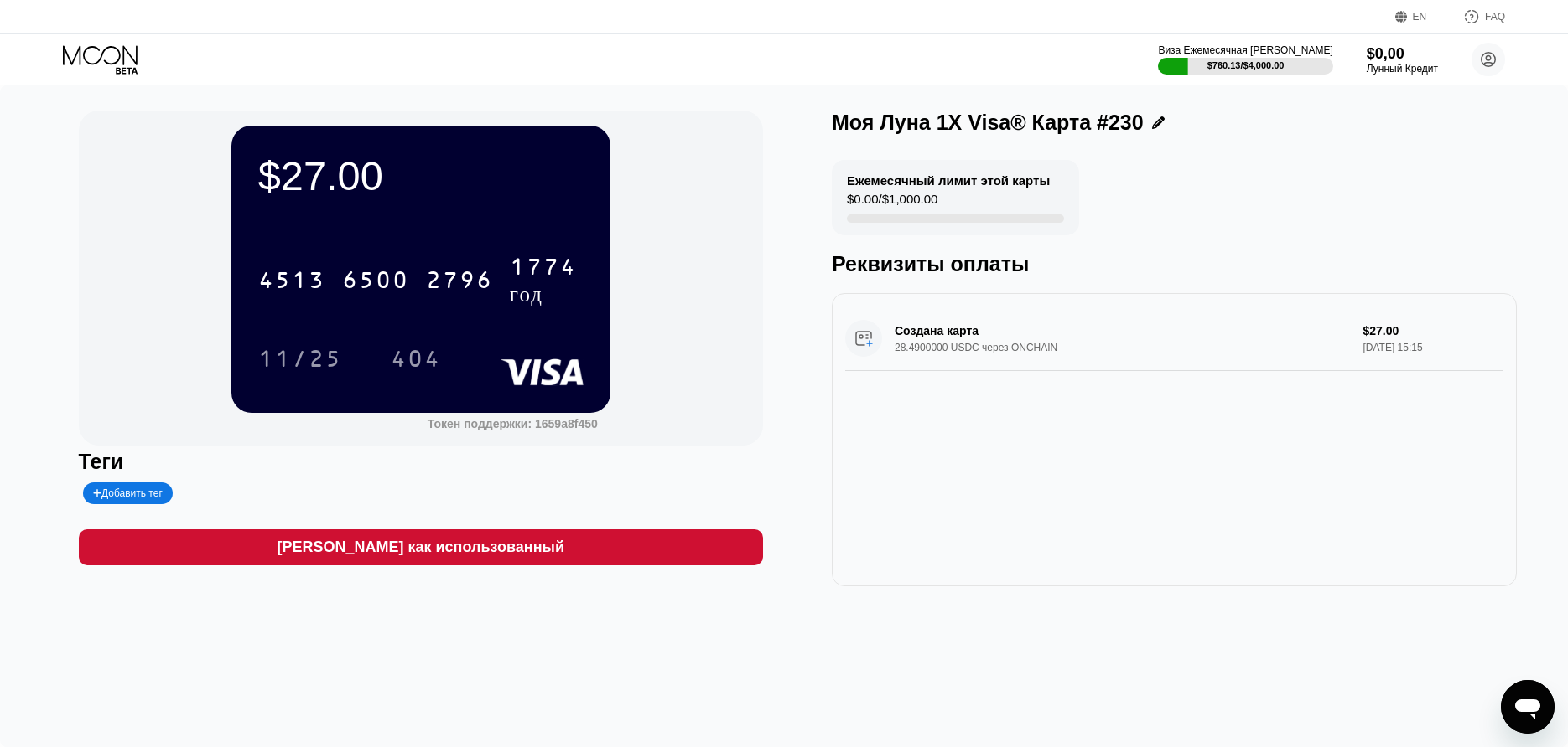
click at [429, 335] on div "4513 6500 2796 1774 год 11/25 404" at bounding box center [421, 295] width 325 height 125
click at [427, 339] on div "404" at bounding box center [416, 358] width 76 height 42
click at [107, 77] on div "Виза Ежемесячная Предел Расходов $760.13 / $4,000.00 $0,00 Лунный Кредит Ivan S…" at bounding box center [784, 60] width 1568 height 51
click at [110, 69] on icon at bounding box center [102, 60] width 78 height 30
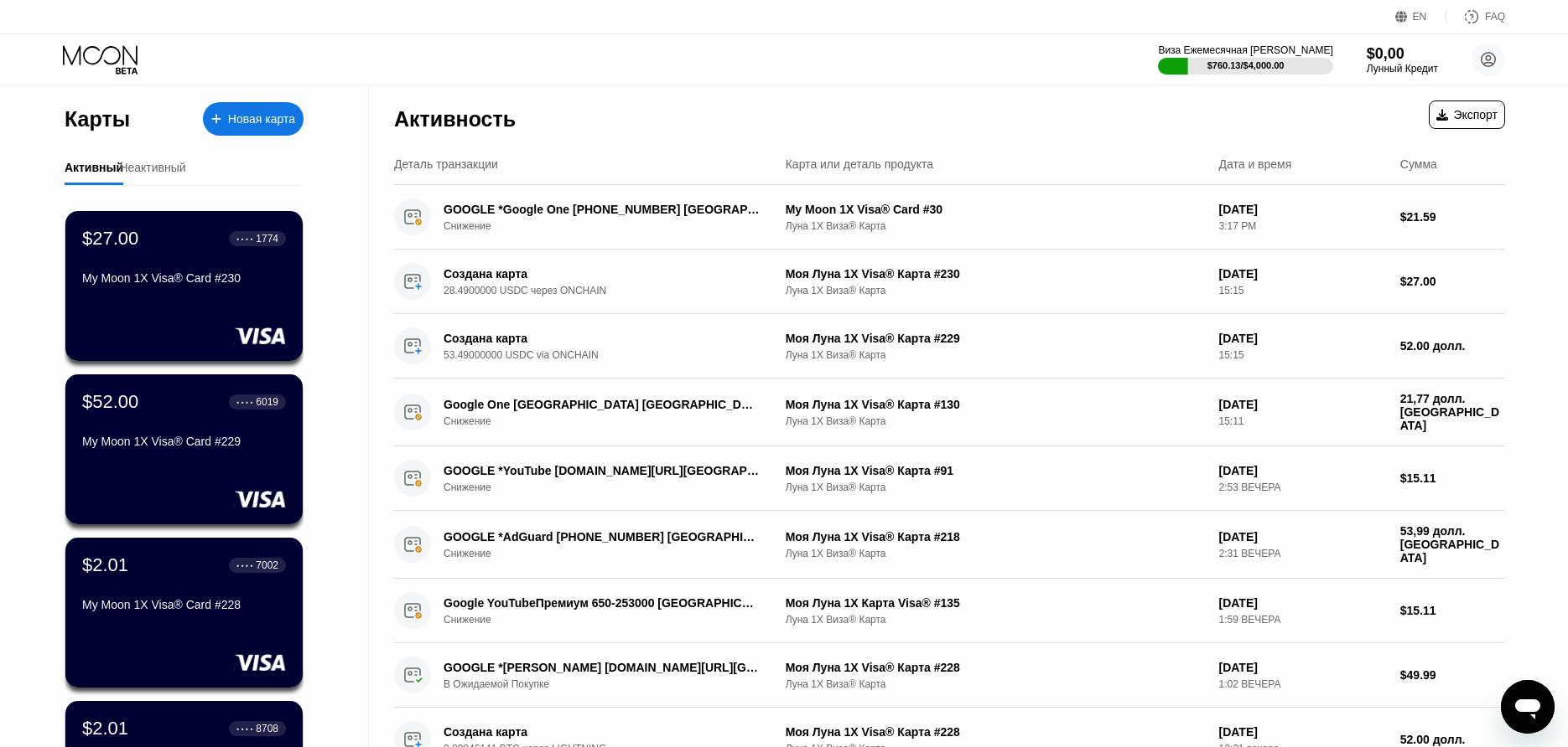
click at [186, 436] on div "$52.00 ● ● ● ● 6019 My Moon 1X Visa® Card #229" at bounding box center [184, 423] width 204 height 64
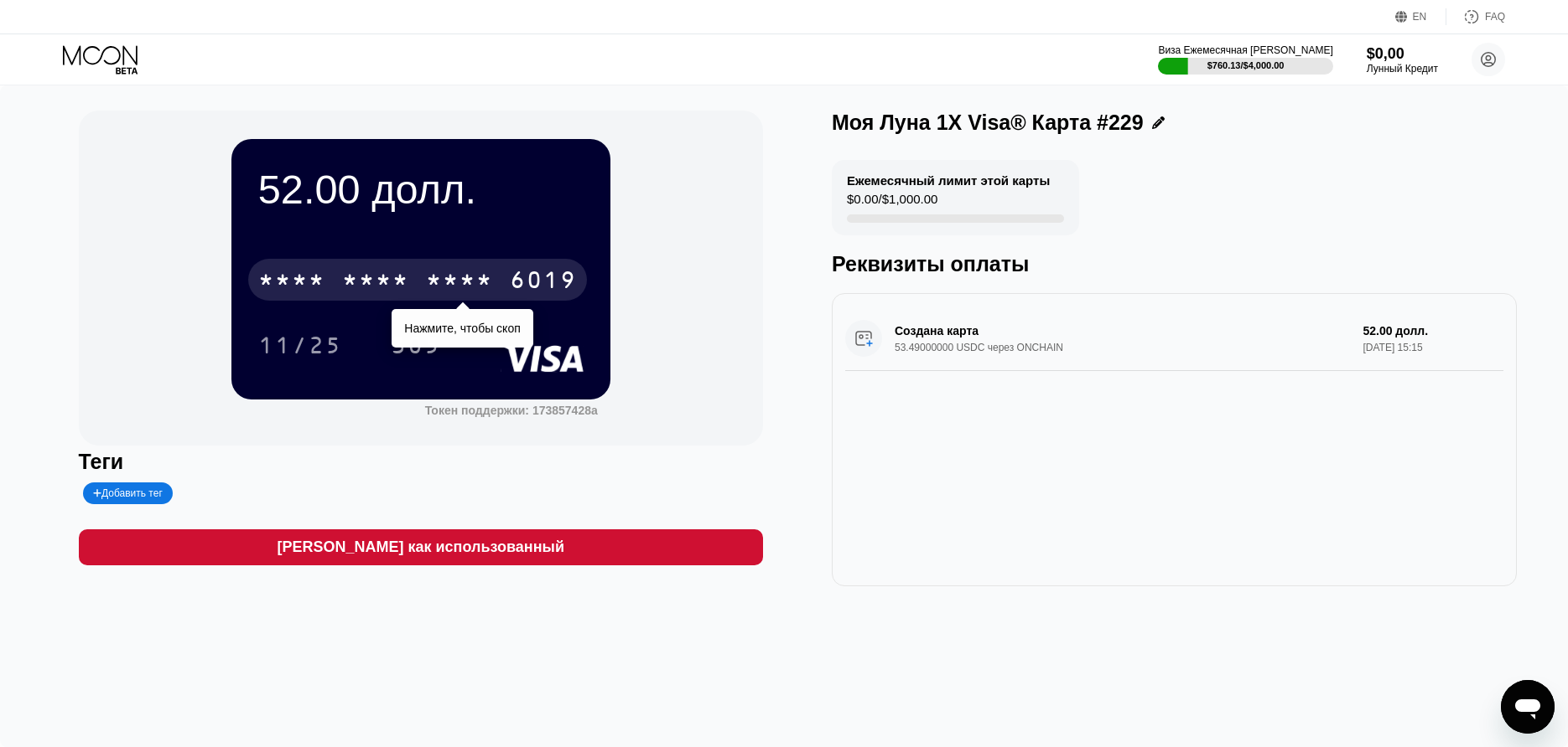
click at [457, 279] on div "* * * *" at bounding box center [459, 282] width 67 height 27
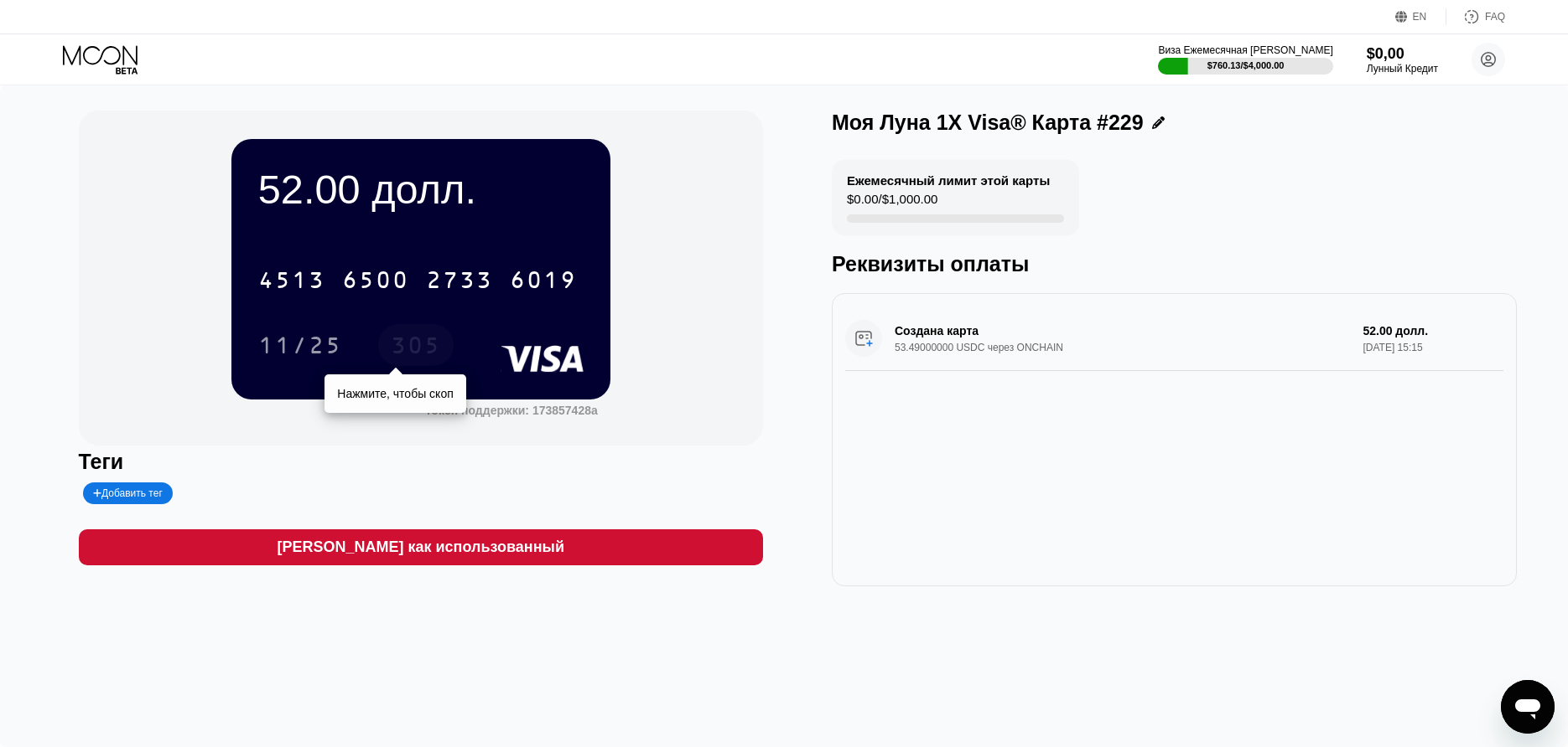
click at [414, 351] on div "305" at bounding box center [416, 348] width 51 height 27
